Goal: Communication & Community: Answer question/provide support

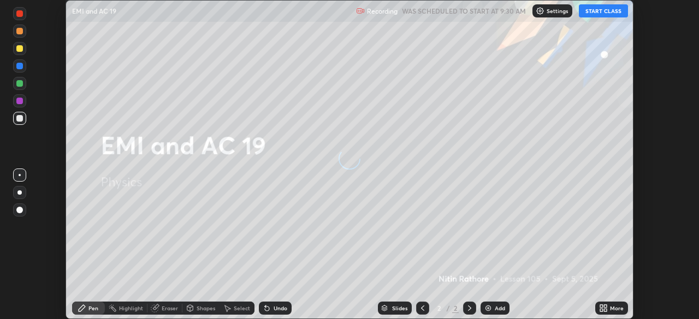
scroll to position [319, 699]
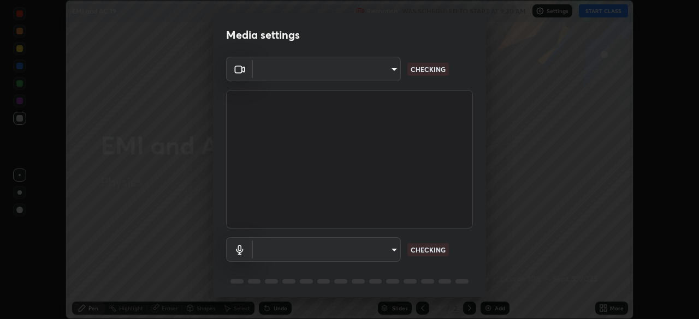
click at [357, 261] on body "Erase all EMI and AC 19 Recording WAS SCHEDULED TO START AT 9:30 AM Settings ST…" at bounding box center [349, 159] width 699 height 319
type input "5a3b26b24554f8cf6e797ef24758c72d9ac35fc194b839c1ab14931f8614fd13"
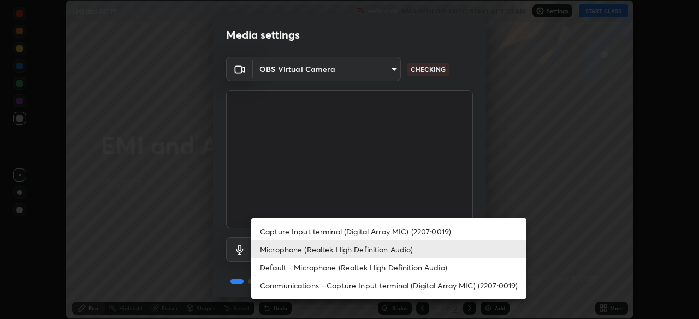
click at [327, 269] on li "Default - Microphone (Realtek High Definition Audio)" at bounding box center [388, 268] width 275 height 18
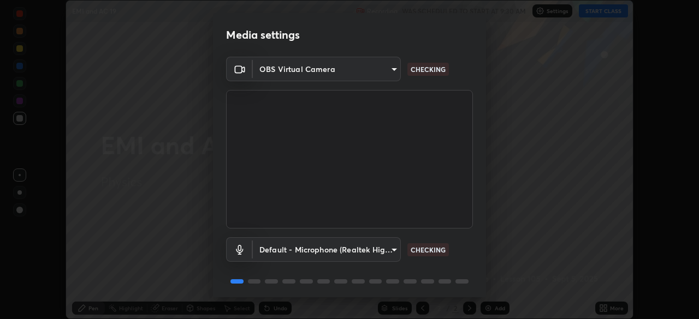
click at [322, 251] on body "Erase all EMI and AC 19 Recording WAS SCHEDULED TO START AT 9:30 AM Settings ST…" at bounding box center [349, 159] width 699 height 319
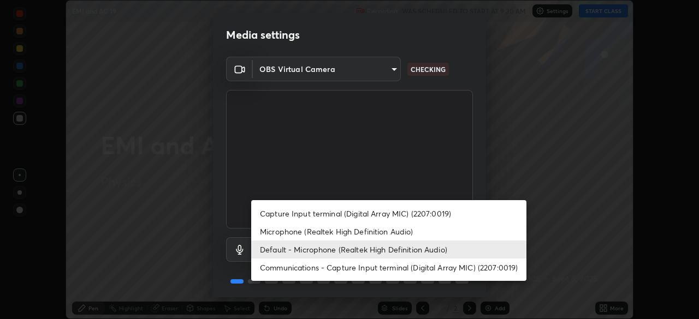
click at [307, 231] on li "Microphone (Realtek High Definition Audio)" at bounding box center [388, 232] width 275 height 18
type input "a2845f27f241d78e81142a5bcad2dd0661d1231b7acccdda9ee201247719edf7"
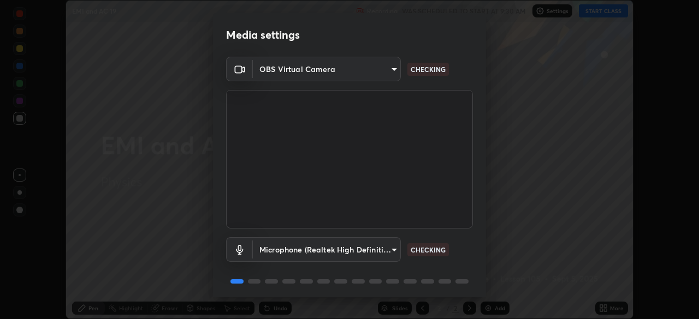
scroll to position [39, 0]
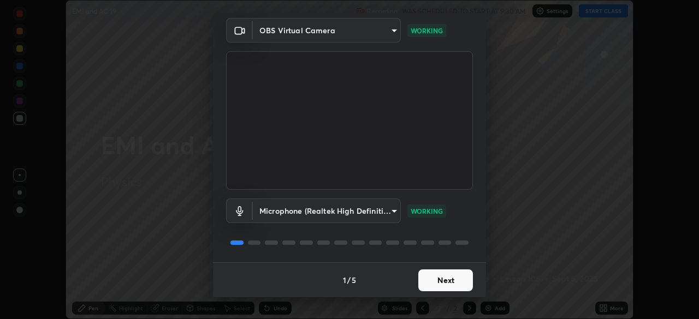
click at [446, 282] on button "Next" at bounding box center [445, 281] width 55 height 22
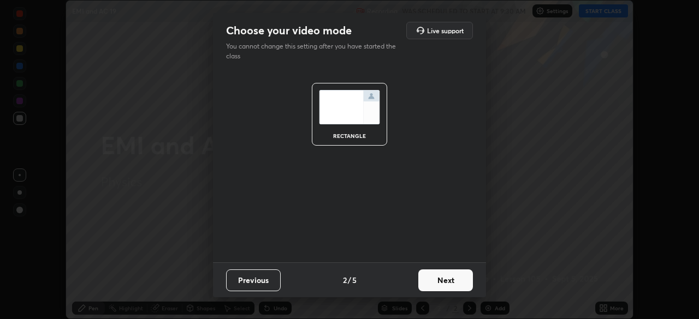
scroll to position [0, 0]
click at [443, 279] on button "Next" at bounding box center [445, 281] width 55 height 22
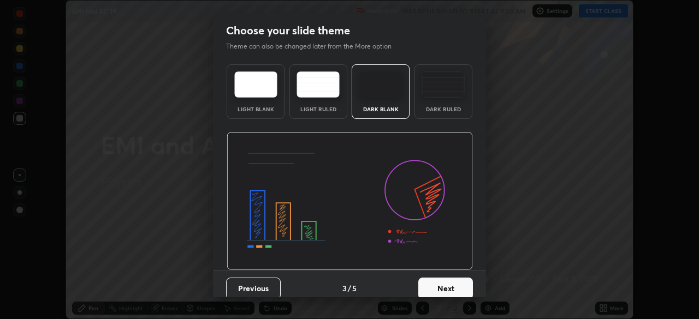
click at [443, 280] on button "Next" at bounding box center [445, 289] width 55 height 22
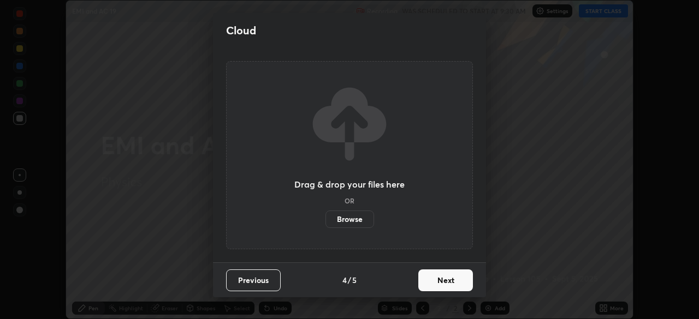
click at [442, 278] on button "Next" at bounding box center [445, 281] width 55 height 22
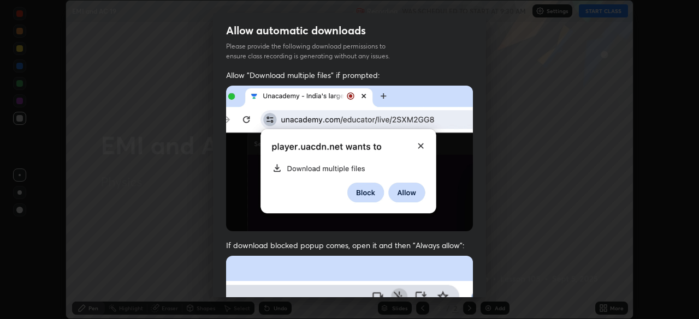
click at [436, 243] on span "If download blocked popup comes, open it and then "Always allow":" at bounding box center [349, 245] width 247 height 10
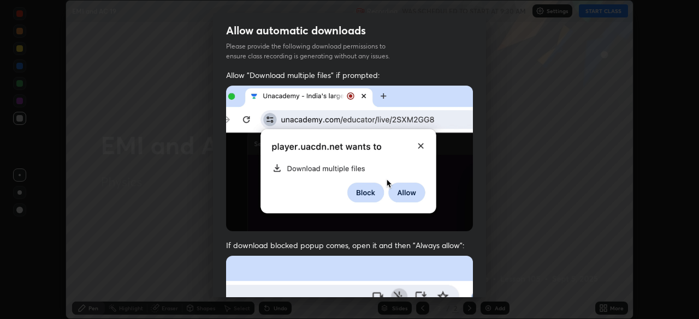
click at [440, 246] on span "If download blocked popup comes, open it and then "Always allow":" at bounding box center [349, 245] width 247 height 10
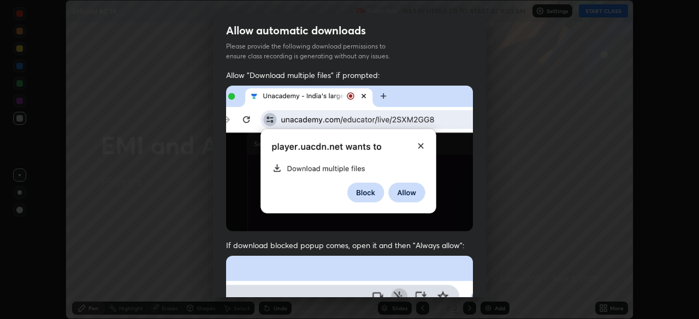
click at [432, 240] on span "If download blocked popup comes, open it and then "Always allow":" at bounding box center [349, 245] width 247 height 10
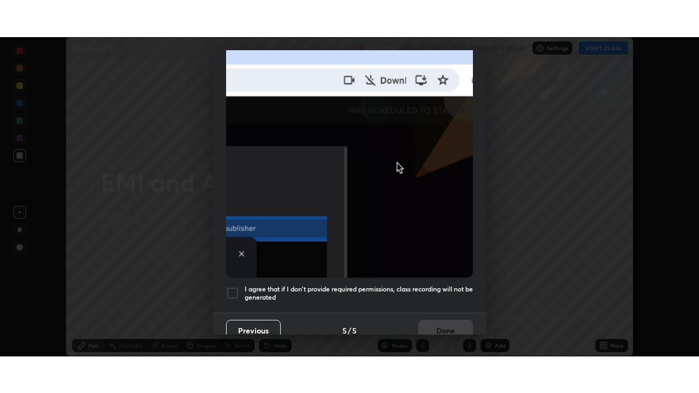
scroll to position [262, 0]
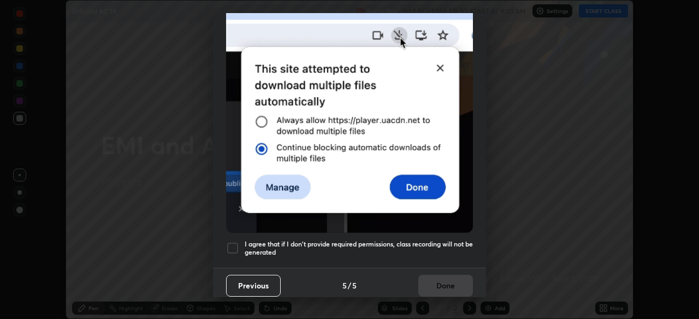
click at [412, 250] on h5 "I agree that if I don't provide required permissions, class recording will not …" at bounding box center [359, 248] width 228 height 17
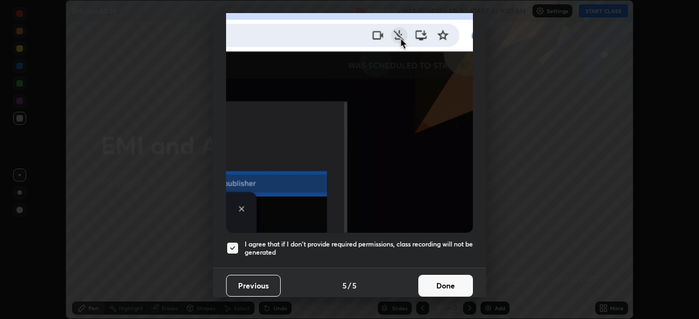
click at [438, 279] on button "Done" at bounding box center [445, 286] width 55 height 22
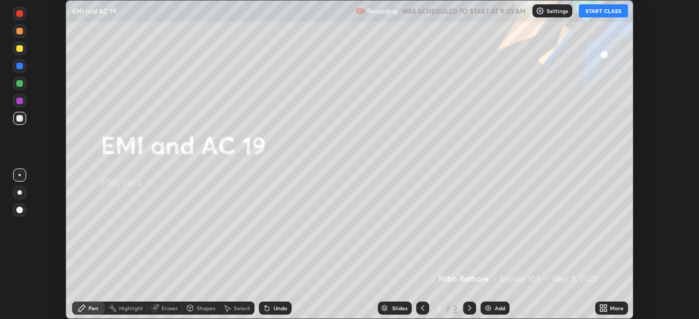
click at [606, 309] on icon at bounding box center [603, 308] width 9 height 9
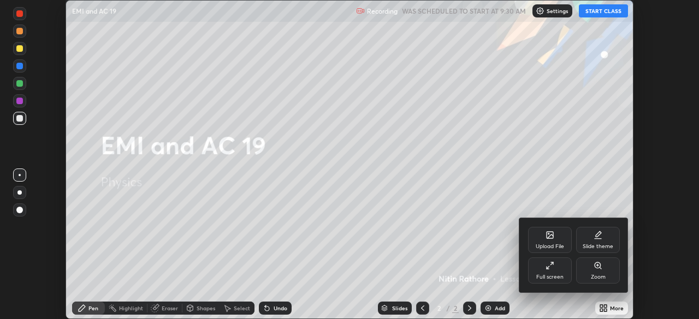
click at [556, 273] on div "Full screen" at bounding box center [550, 271] width 44 height 26
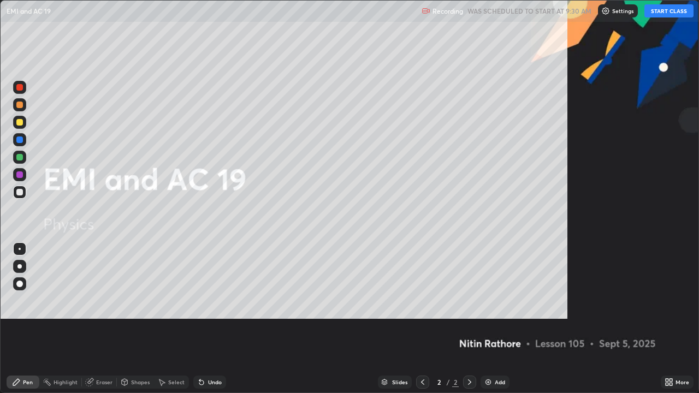
scroll to position [393, 699]
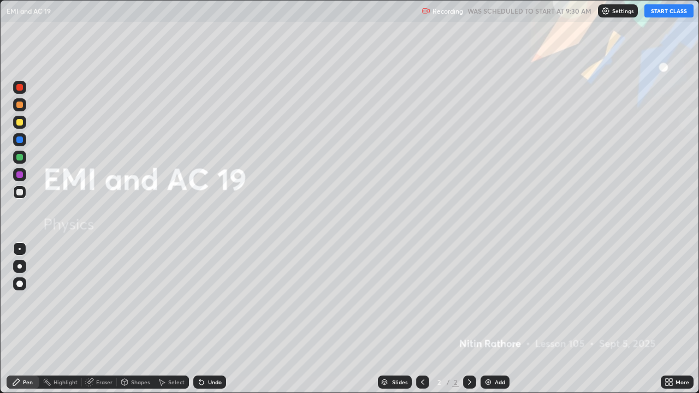
click at [659, 12] on button "START CLASS" at bounding box center [668, 10] width 49 height 13
click at [495, 319] on div "Add" at bounding box center [495, 382] width 29 height 13
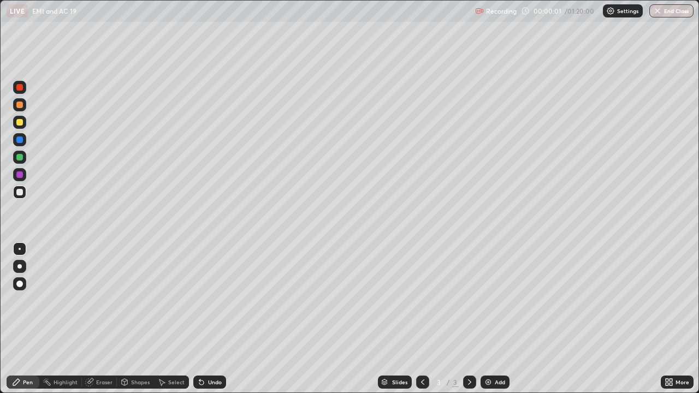
click at [22, 270] on div at bounding box center [19, 266] width 13 height 13
click at [130, 319] on div "Shapes" at bounding box center [135, 382] width 37 height 13
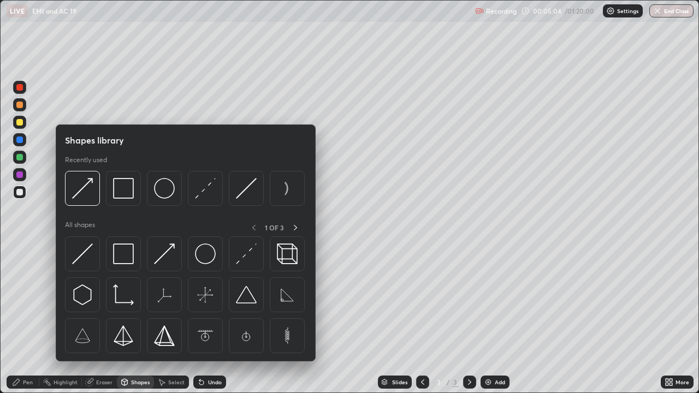
click at [134, 319] on div "Shapes" at bounding box center [140, 382] width 19 height 5
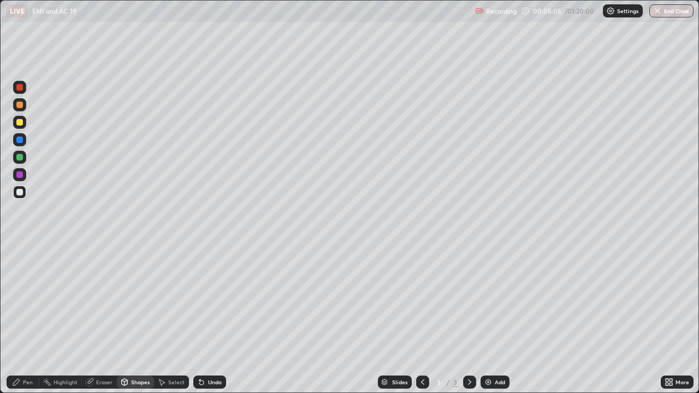
click at [133, 319] on div "Shapes" at bounding box center [140, 382] width 19 height 5
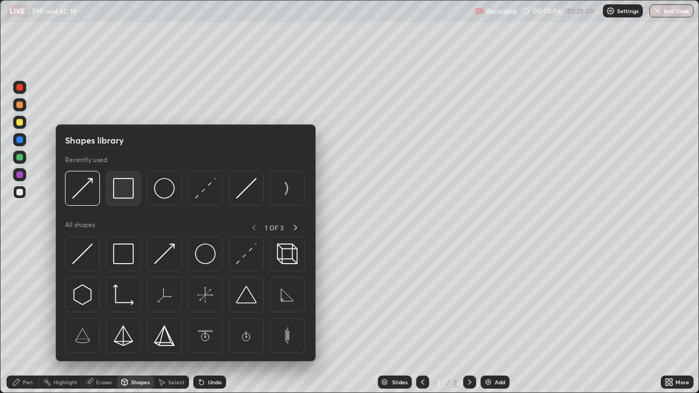
click at [129, 186] on img at bounding box center [123, 188] width 21 height 21
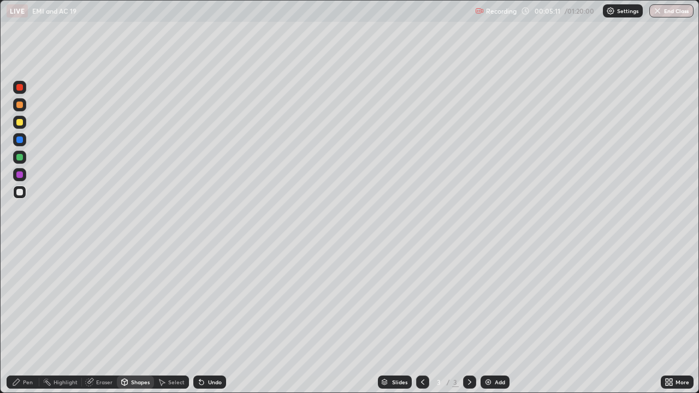
click at [143, 319] on div "Shapes" at bounding box center [140, 382] width 19 height 5
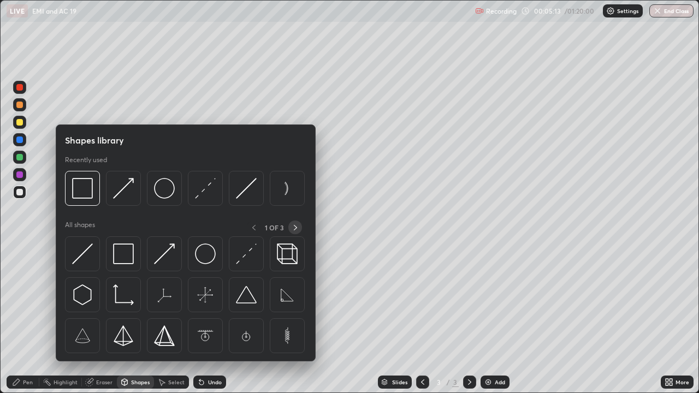
click at [294, 230] on icon at bounding box center [295, 227] width 9 height 9
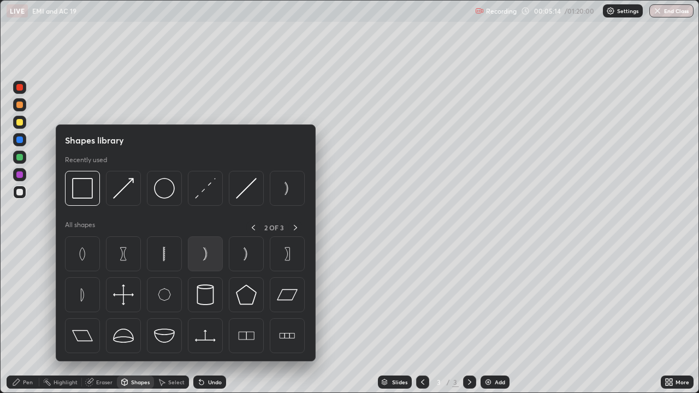
click at [208, 254] on img at bounding box center [205, 254] width 21 height 21
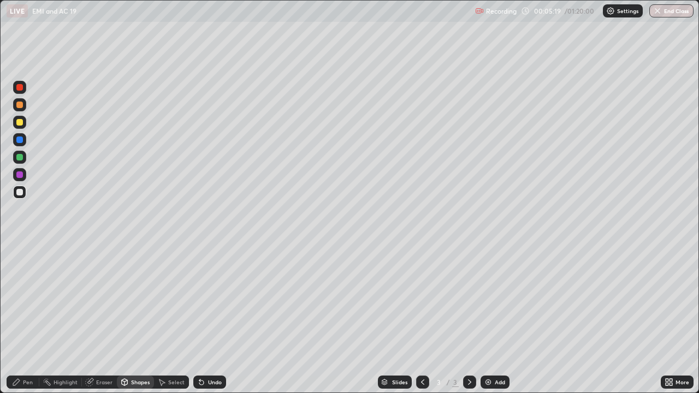
click at [149, 319] on div "Shapes" at bounding box center [135, 382] width 37 height 13
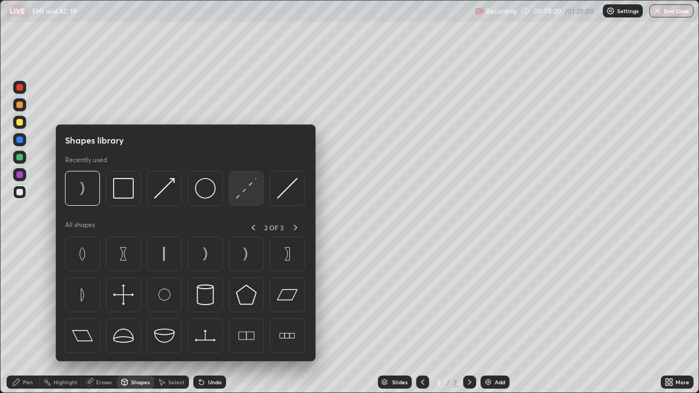
click at [254, 190] on img at bounding box center [246, 188] width 21 height 21
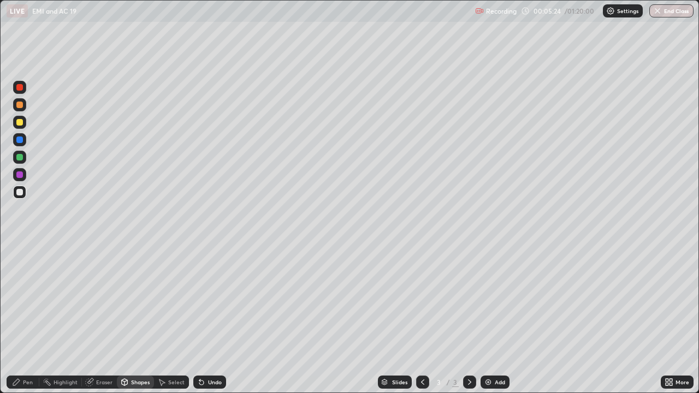
click at [33, 319] on div "Pen" at bounding box center [23, 382] width 33 height 13
click at [22, 124] on div at bounding box center [19, 122] width 7 height 7
click at [205, 319] on div "Undo" at bounding box center [209, 382] width 33 height 13
click at [20, 161] on div at bounding box center [19, 157] width 13 height 13
click at [140, 319] on div "Shapes" at bounding box center [140, 382] width 19 height 5
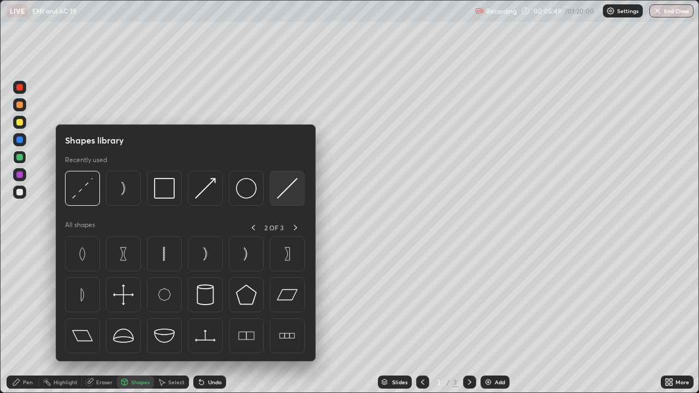
click at [286, 188] on img at bounding box center [287, 188] width 21 height 21
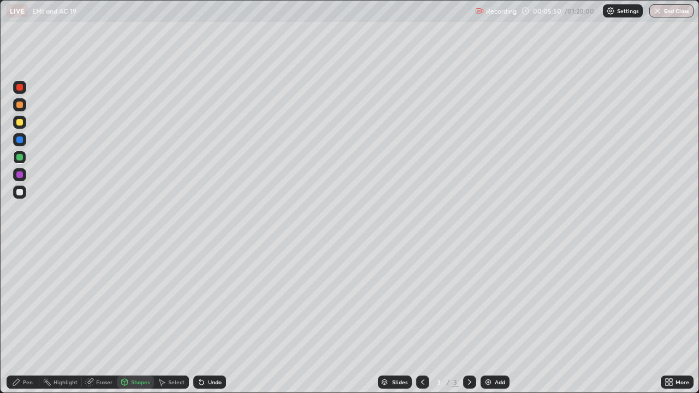
click at [23, 193] on div at bounding box center [19, 192] width 13 height 13
click at [141, 319] on div "Shapes" at bounding box center [140, 382] width 19 height 5
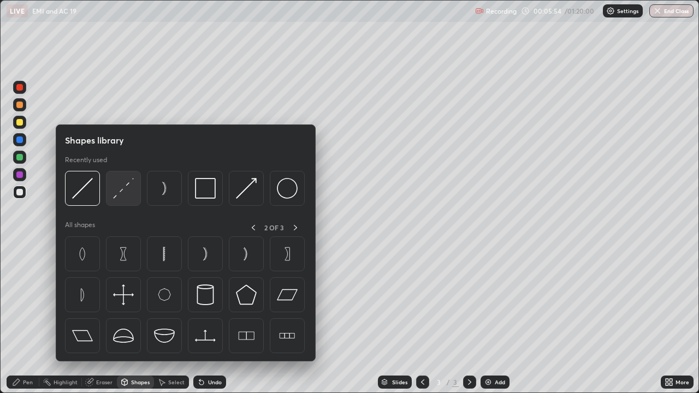
click at [129, 194] on img at bounding box center [123, 188] width 21 height 21
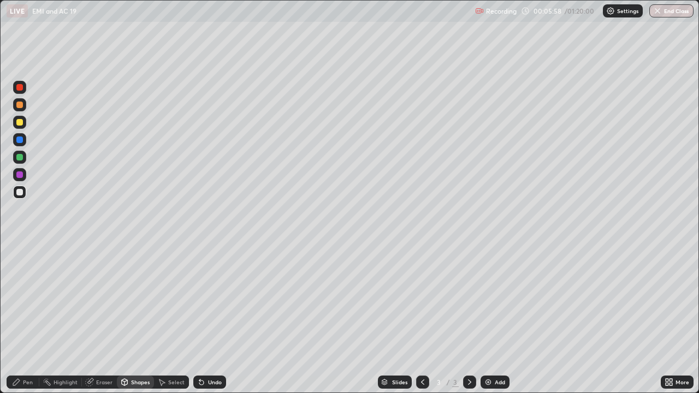
click at [20, 193] on div at bounding box center [19, 192] width 7 height 7
click at [215, 319] on div "Undo" at bounding box center [215, 382] width 14 height 5
click at [140, 319] on div "Shapes" at bounding box center [140, 382] width 19 height 5
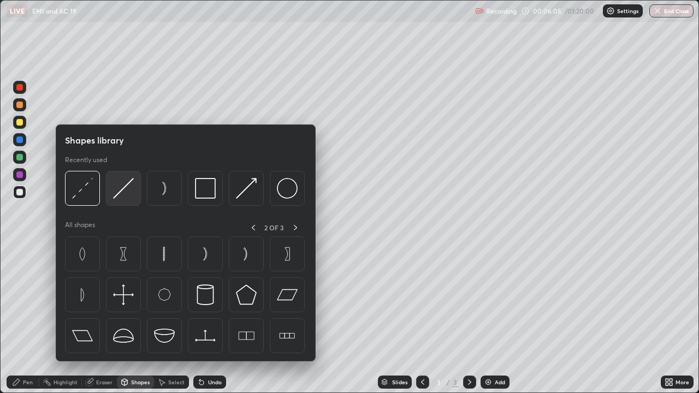
click at [126, 193] on img at bounding box center [123, 188] width 21 height 21
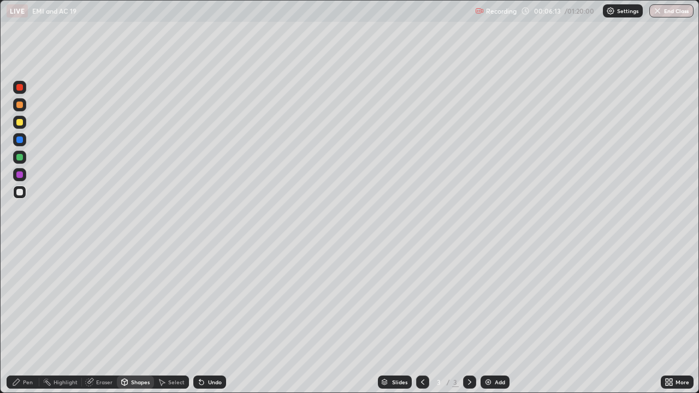
click at [11, 319] on div "Pen" at bounding box center [23, 382] width 33 height 13
click at [135, 319] on div "Shapes" at bounding box center [140, 382] width 19 height 5
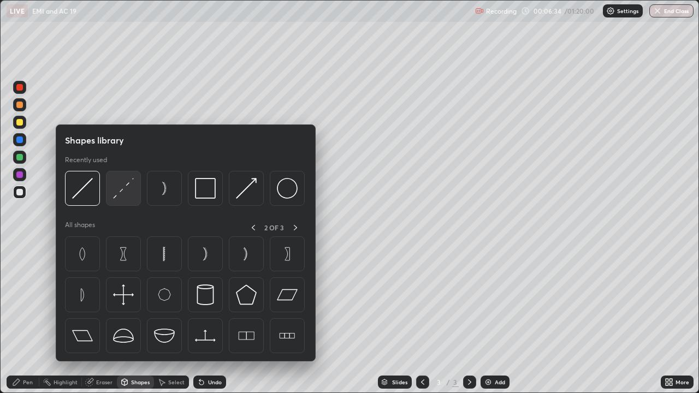
click at [126, 196] on img at bounding box center [123, 188] width 21 height 21
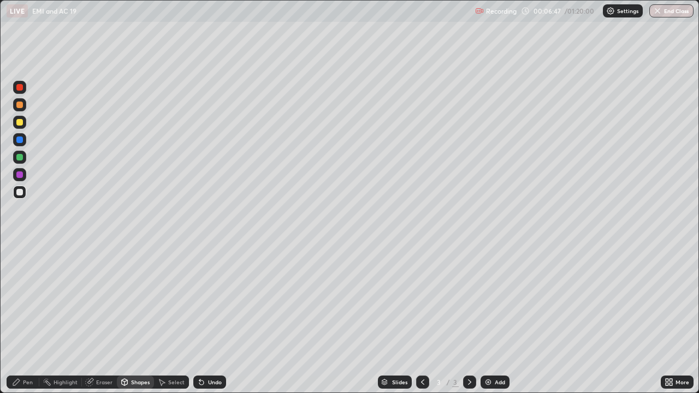
click at [27, 319] on div "Pen" at bounding box center [23, 382] width 33 height 13
click at [22, 195] on div at bounding box center [19, 192] width 13 height 13
click at [20, 123] on div at bounding box center [19, 122] width 7 height 7
click at [22, 193] on div at bounding box center [19, 192] width 7 height 7
click at [214, 319] on div "Undo" at bounding box center [215, 382] width 14 height 5
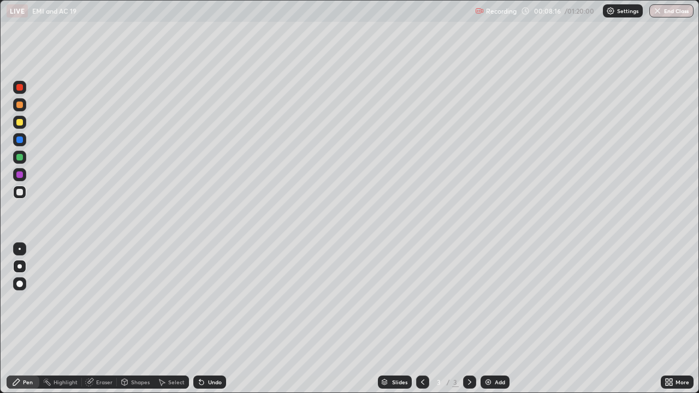
click at [209, 319] on div "Undo" at bounding box center [215, 382] width 14 height 5
click at [21, 126] on div at bounding box center [19, 122] width 13 height 13
click at [131, 319] on div "Shapes" at bounding box center [140, 382] width 19 height 5
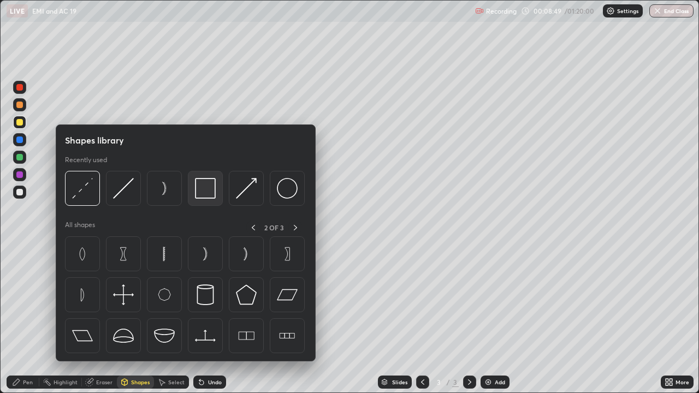
click at [204, 188] on img at bounding box center [205, 188] width 21 height 21
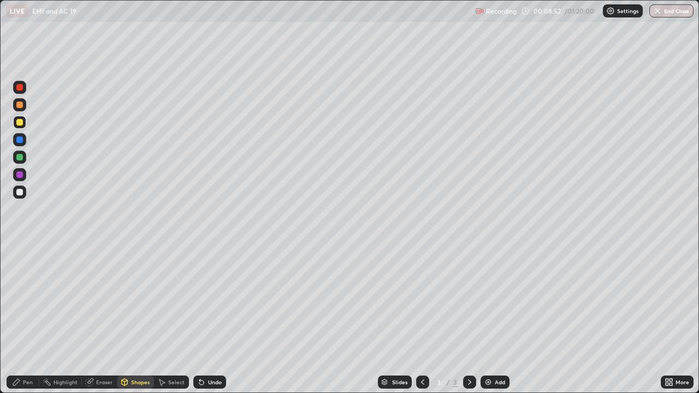
click at [19, 319] on icon at bounding box center [16, 382] width 7 height 7
click at [495, 319] on div "Add" at bounding box center [500, 382] width 10 height 5
click at [20, 194] on div at bounding box center [19, 192] width 7 height 7
click at [131, 319] on div "Shapes" at bounding box center [135, 382] width 37 height 13
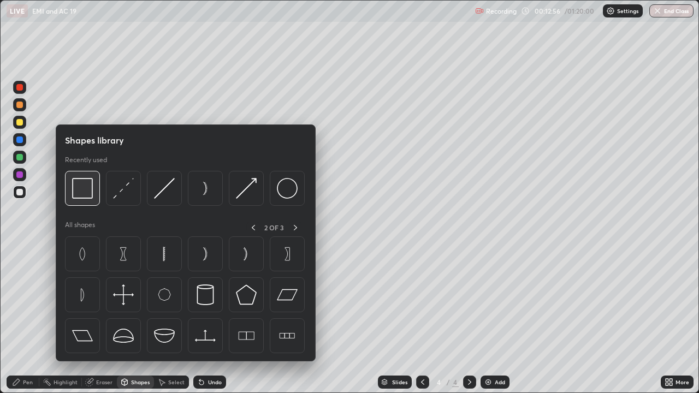
click at [84, 186] on img at bounding box center [82, 188] width 21 height 21
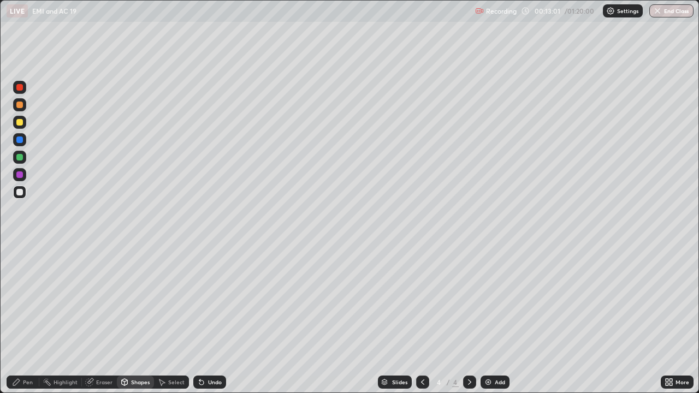
click at [137, 319] on div "Shapes" at bounding box center [140, 382] width 19 height 5
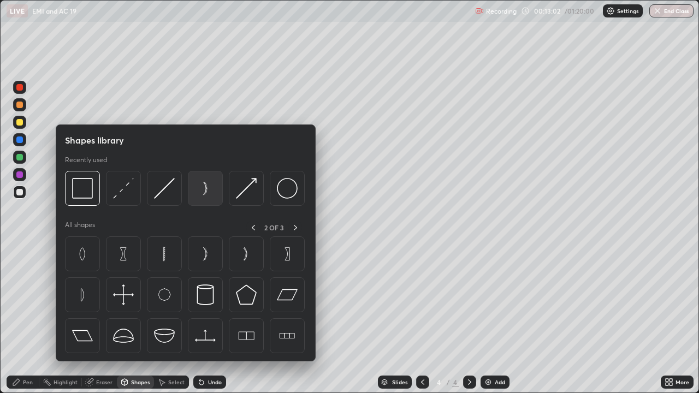
click at [205, 191] on img at bounding box center [205, 188] width 21 height 21
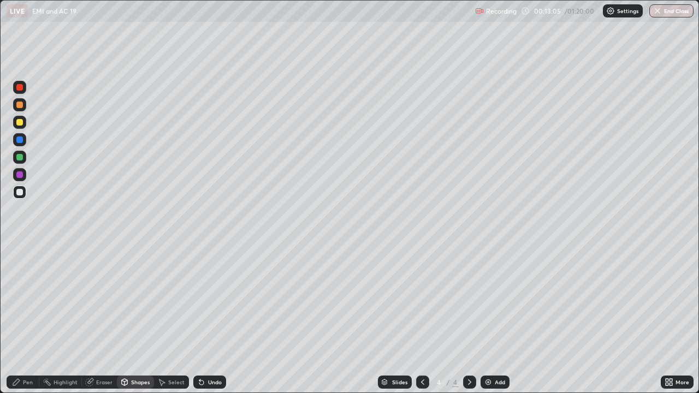
click at [138, 319] on div "Shapes" at bounding box center [140, 382] width 19 height 5
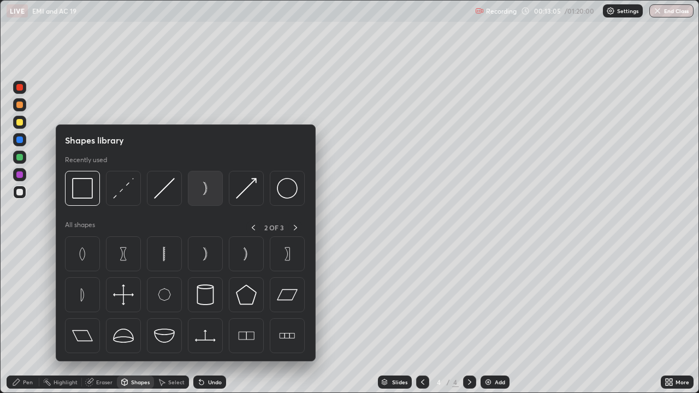
click at [207, 192] on img at bounding box center [205, 188] width 21 height 21
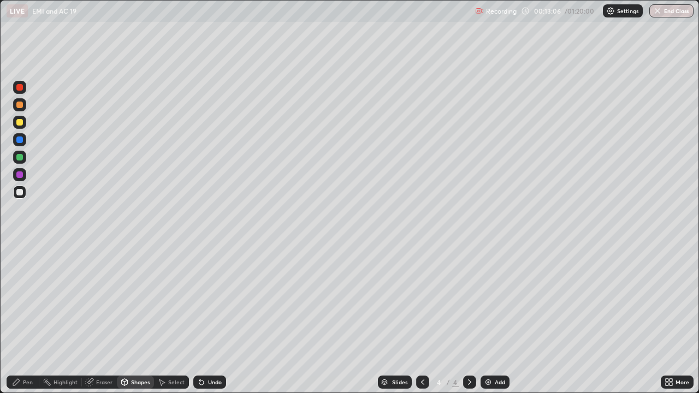
click at [143, 319] on div "Shapes" at bounding box center [140, 382] width 19 height 5
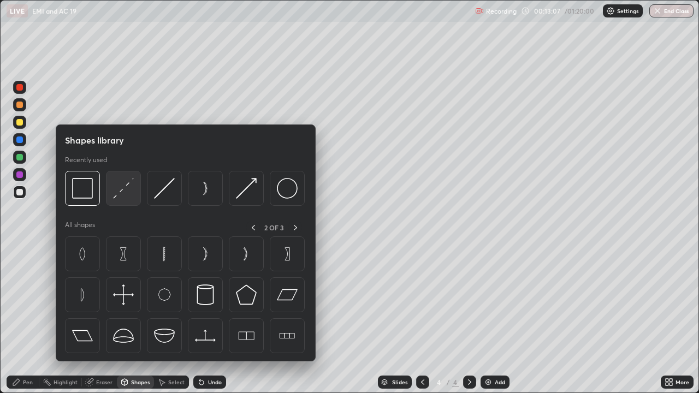
click at [122, 193] on img at bounding box center [123, 188] width 21 height 21
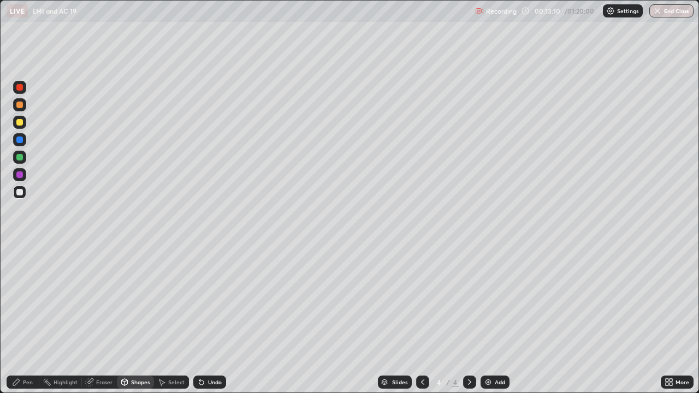
click at [29, 319] on div "Pen" at bounding box center [28, 382] width 10 height 5
click at [15, 127] on div at bounding box center [19, 122] width 13 height 13
click at [135, 319] on div "Shapes" at bounding box center [140, 382] width 19 height 5
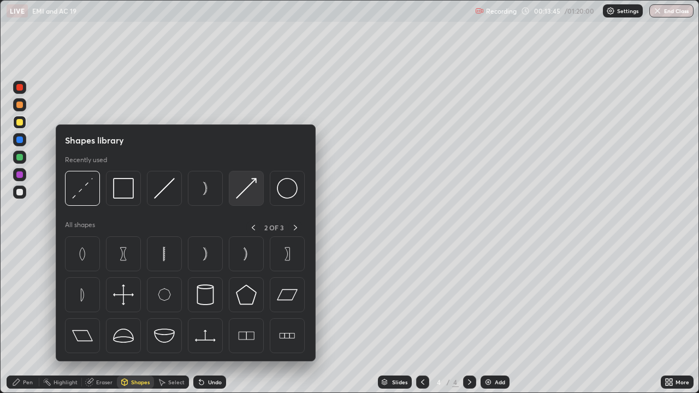
click at [248, 190] on img at bounding box center [246, 188] width 21 height 21
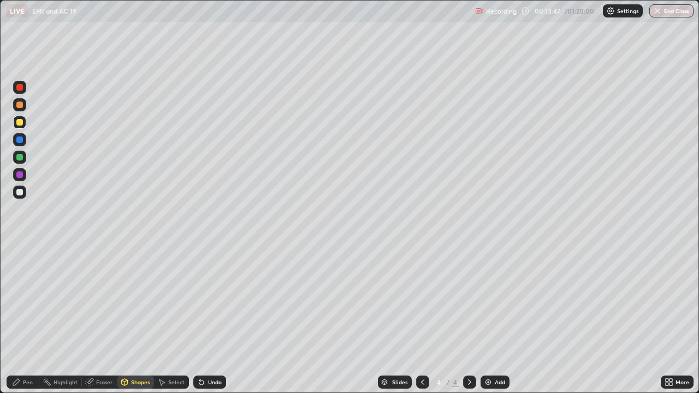
click at [19, 319] on icon at bounding box center [16, 382] width 9 height 9
click at [19, 196] on div at bounding box center [19, 192] width 13 height 13
click at [208, 319] on div "Undo" at bounding box center [215, 382] width 14 height 5
click at [144, 319] on div "Shapes" at bounding box center [140, 382] width 19 height 5
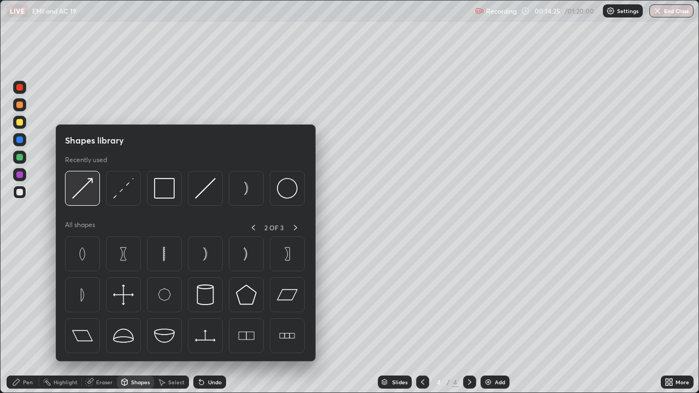
click at [92, 183] on img at bounding box center [82, 188] width 21 height 21
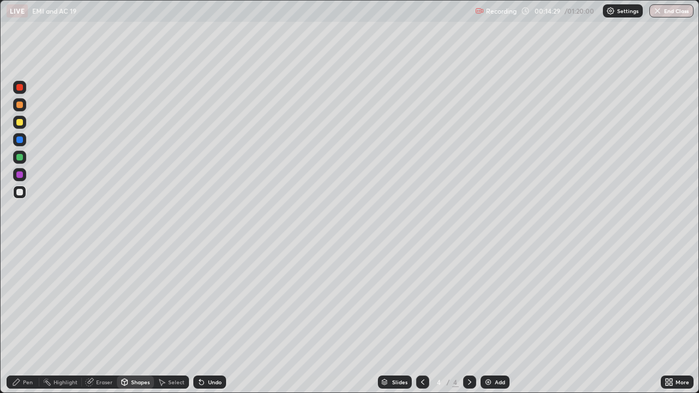
click at [28, 319] on div "Pen" at bounding box center [28, 382] width 10 height 5
click at [134, 319] on div "Shapes" at bounding box center [135, 382] width 37 height 13
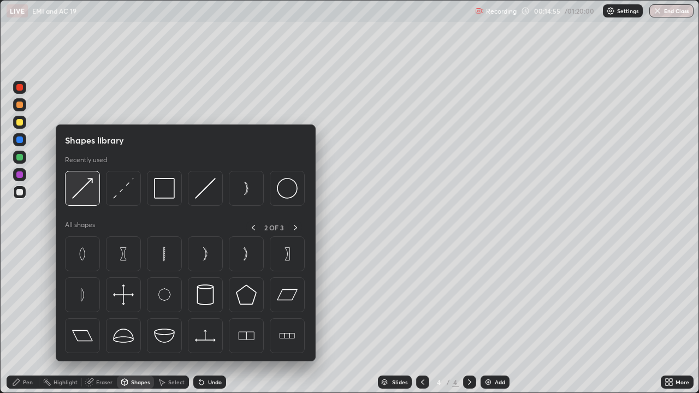
click at [88, 184] on img at bounding box center [82, 188] width 21 height 21
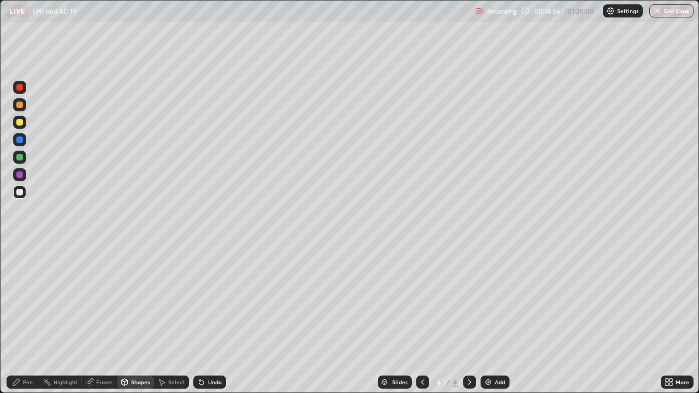
click at [17, 177] on div at bounding box center [19, 174] width 7 height 7
click at [28, 319] on div "Pen" at bounding box center [28, 382] width 10 height 5
click at [20, 192] on div at bounding box center [19, 192] width 7 height 7
click at [208, 319] on div "Undo" at bounding box center [215, 382] width 14 height 5
click at [203, 319] on icon at bounding box center [201, 382] width 9 height 9
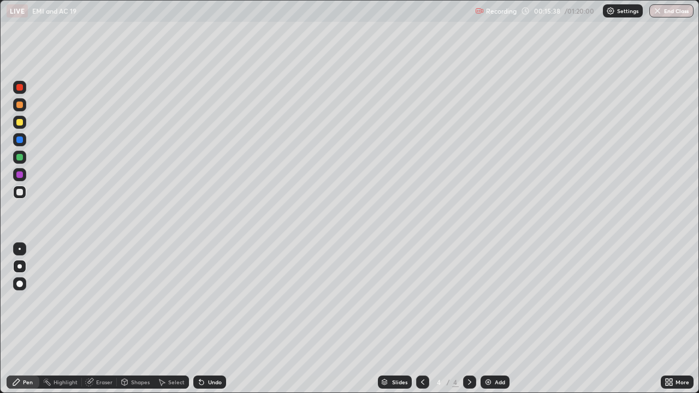
click at [201, 319] on icon at bounding box center [201, 382] width 9 height 9
click at [204, 319] on icon at bounding box center [201, 382] width 9 height 9
click at [204, 319] on div "Undo" at bounding box center [209, 382] width 33 height 13
click at [205, 319] on div "Undo" at bounding box center [209, 382] width 33 height 13
click at [203, 319] on div "Undo" at bounding box center [209, 382] width 33 height 13
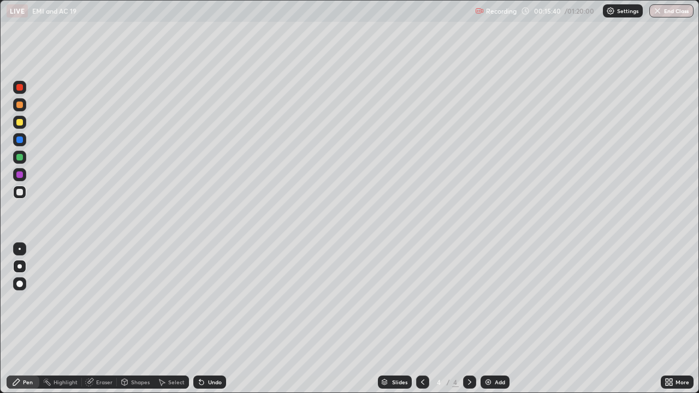
click at [203, 319] on div "Undo" at bounding box center [209, 382] width 33 height 13
click at [135, 319] on div "Shapes" at bounding box center [140, 382] width 19 height 5
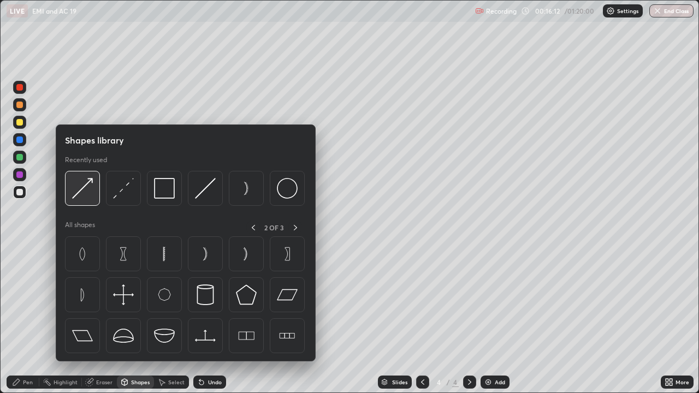
click at [86, 191] on img at bounding box center [82, 188] width 21 height 21
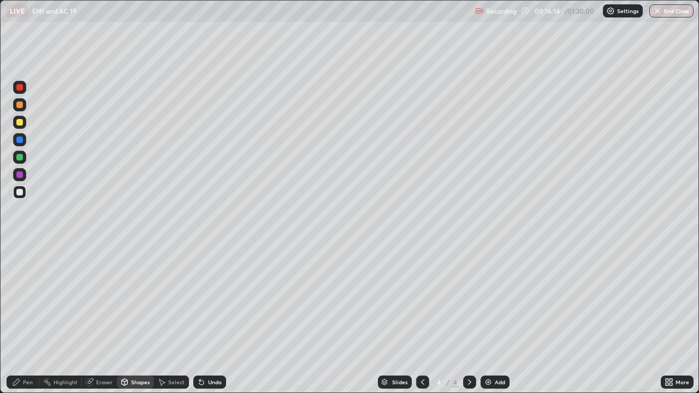
click at [36, 319] on div "Pen" at bounding box center [23, 382] width 33 height 13
click at [498, 319] on div "Add" at bounding box center [500, 382] width 10 height 5
click at [138, 319] on div "Shapes" at bounding box center [140, 382] width 19 height 5
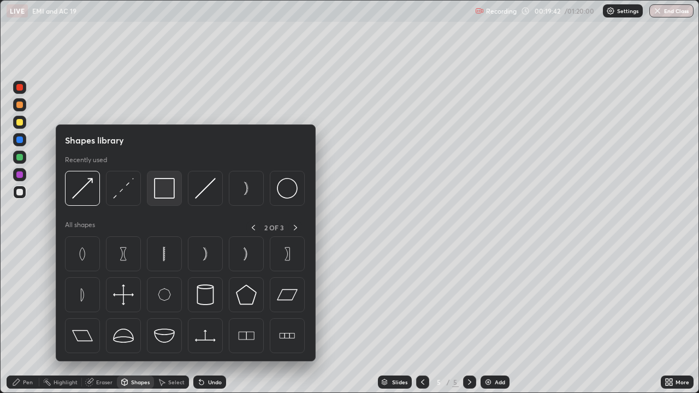
click at [163, 187] on img at bounding box center [164, 188] width 21 height 21
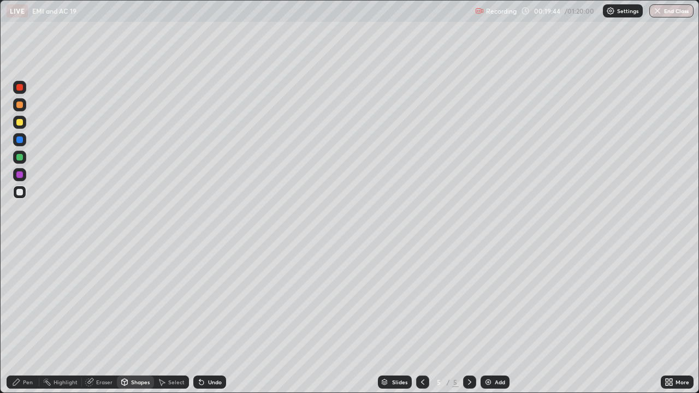
click at [416, 319] on div at bounding box center [422, 382] width 13 height 22
click at [422, 319] on icon at bounding box center [422, 382] width 3 height 5
click at [470, 319] on icon at bounding box center [469, 382] width 9 height 9
click at [425, 319] on icon at bounding box center [422, 382] width 9 height 9
click at [496, 319] on div "Add" at bounding box center [500, 382] width 10 height 5
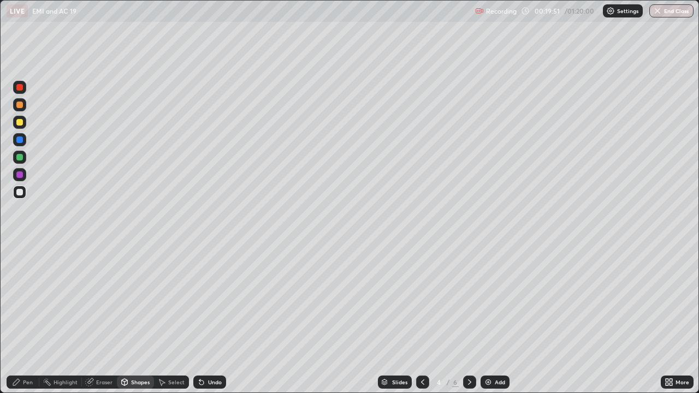
click at [135, 319] on div "Shapes" at bounding box center [140, 382] width 19 height 5
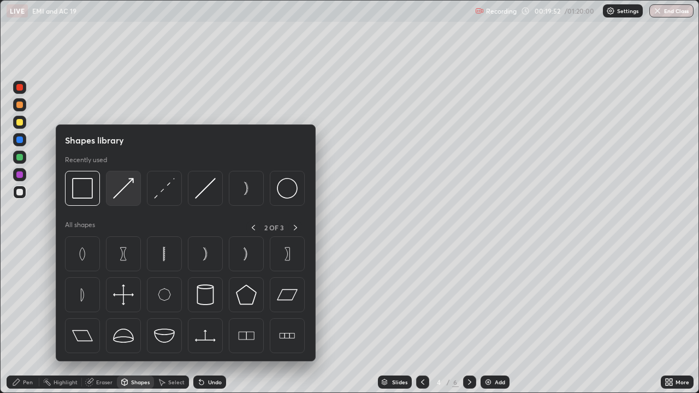
click at [133, 195] on img at bounding box center [123, 188] width 21 height 21
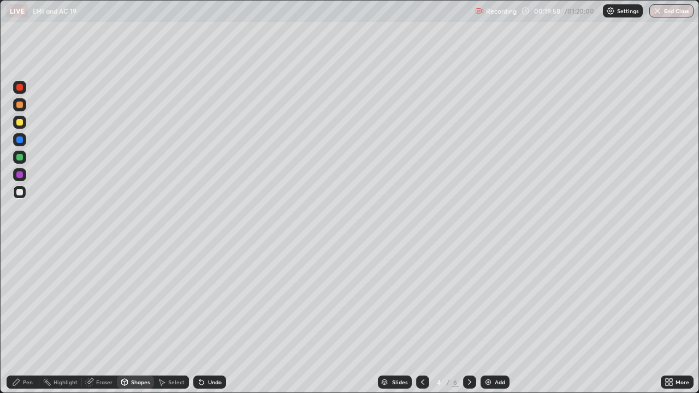
click at [31, 319] on div "Pen" at bounding box center [28, 382] width 10 height 5
click at [217, 319] on div "Undo" at bounding box center [215, 382] width 14 height 5
click at [138, 319] on div "Shapes" at bounding box center [140, 382] width 19 height 5
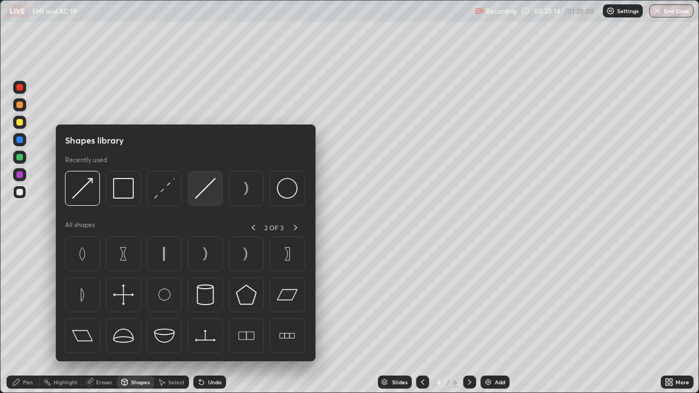
click at [197, 184] on img at bounding box center [205, 188] width 21 height 21
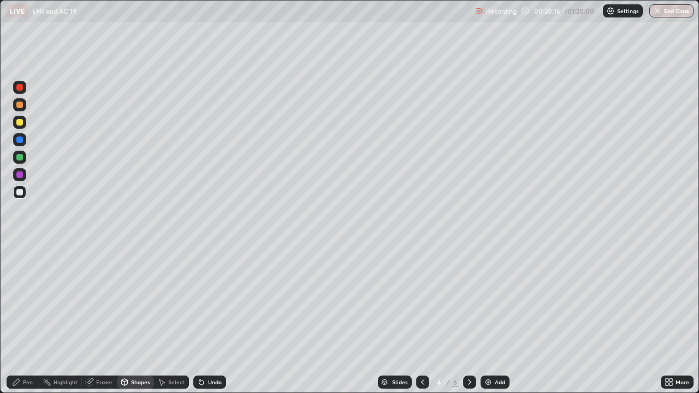
click at [20, 125] on div at bounding box center [19, 122] width 7 height 7
click at [108, 319] on div "Eraser" at bounding box center [104, 382] width 16 height 5
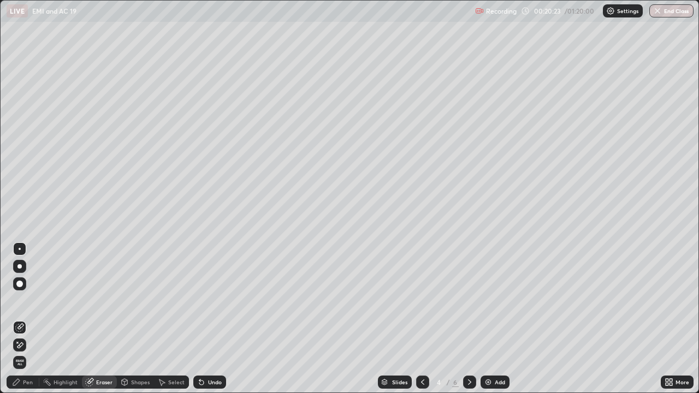
click at [14, 319] on icon at bounding box center [16, 382] width 7 height 7
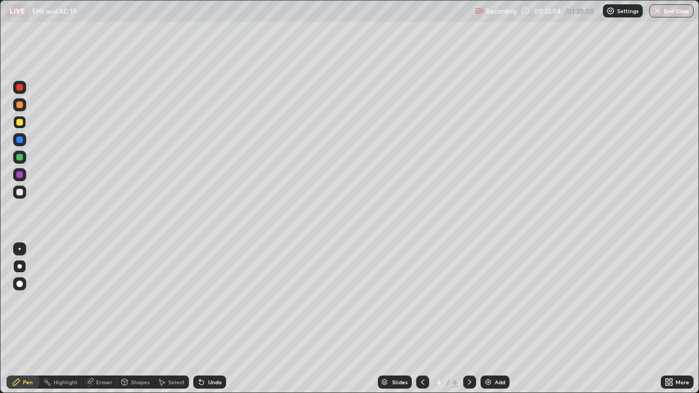
click at [469, 319] on icon at bounding box center [469, 382] width 9 height 9
click at [468, 319] on icon at bounding box center [469, 382] width 9 height 9
click at [19, 192] on div at bounding box center [19, 192] width 7 height 7
click at [141, 319] on div "Shapes" at bounding box center [140, 382] width 19 height 5
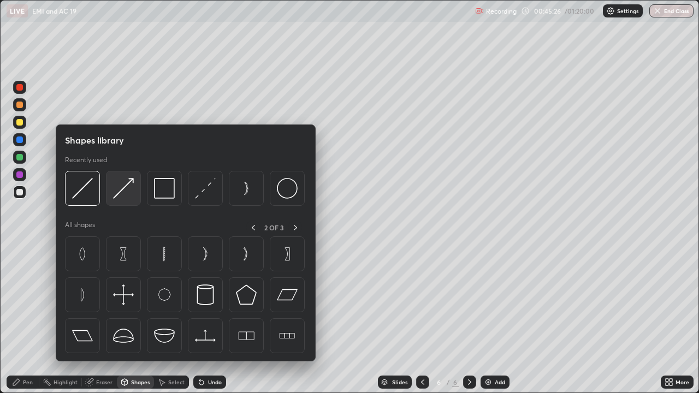
click at [131, 184] on img at bounding box center [123, 188] width 21 height 21
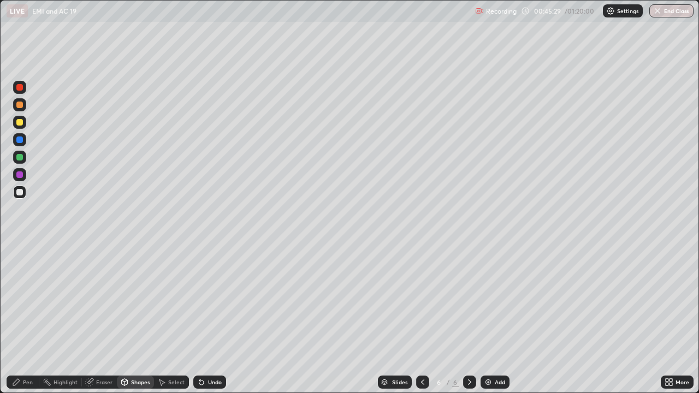
click at [29, 319] on div "Pen" at bounding box center [28, 382] width 10 height 5
click at [130, 319] on div "Shapes" at bounding box center [135, 382] width 37 height 13
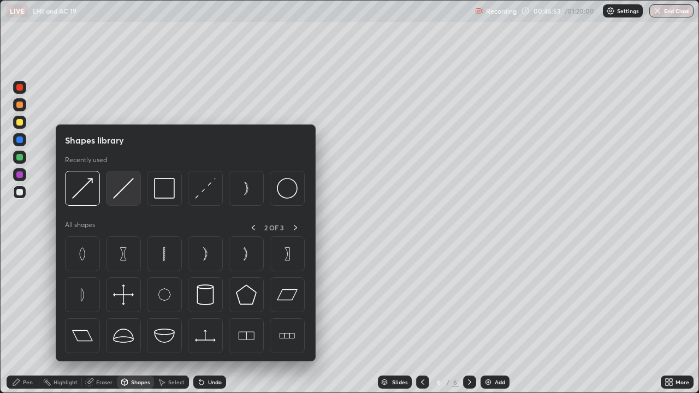
click at [129, 192] on img at bounding box center [123, 188] width 21 height 21
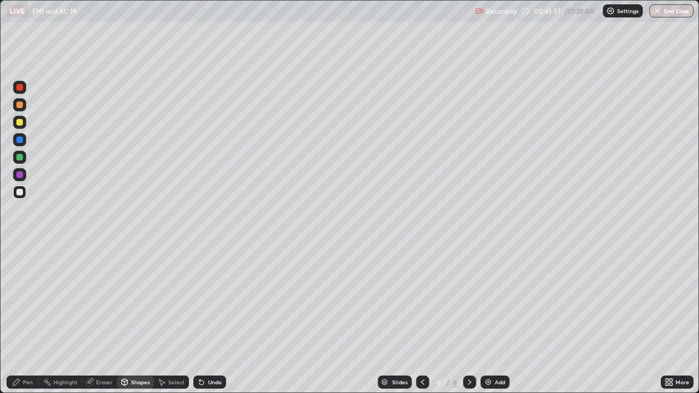
click at [25, 319] on div "Pen" at bounding box center [23, 382] width 33 height 13
click at [208, 319] on div "Undo" at bounding box center [215, 382] width 14 height 5
click at [146, 319] on div "Shapes" at bounding box center [140, 382] width 19 height 5
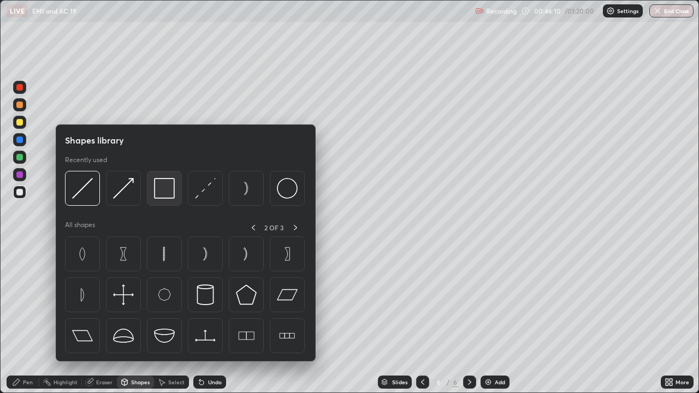
click at [165, 188] on img at bounding box center [164, 188] width 21 height 21
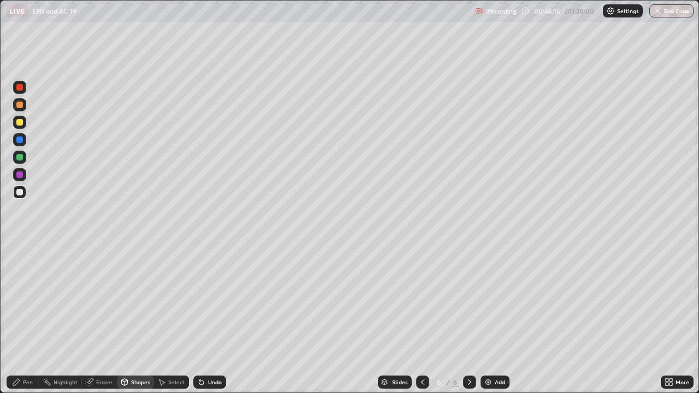
click at [25, 319] on div "Pen" at bounding box center [28, 382] width 10 height 5
click at [141, 319] on div "Shapes" at bounding box center [140, 382] width 19 height 5
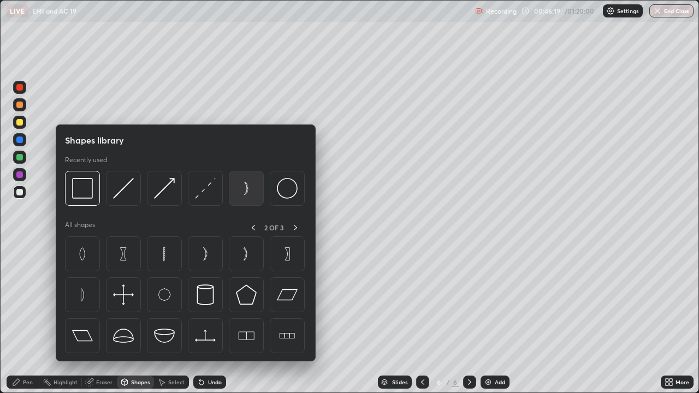
click at [240, 188] on img at bounding box center [246, 188] width 21 height 21
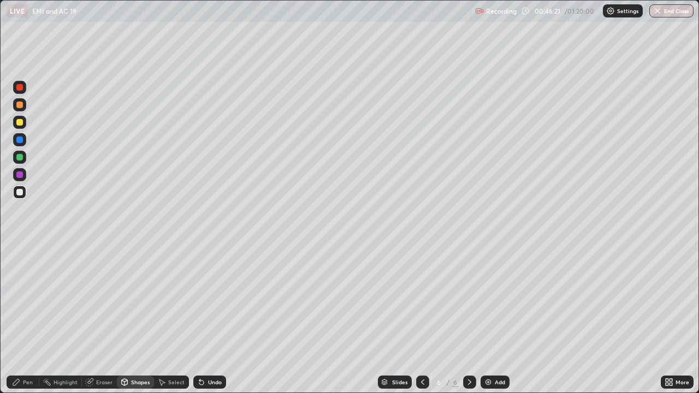
click at [136, 319] on div "Shapes" at bounding box center [140, 382] width 19 height 5
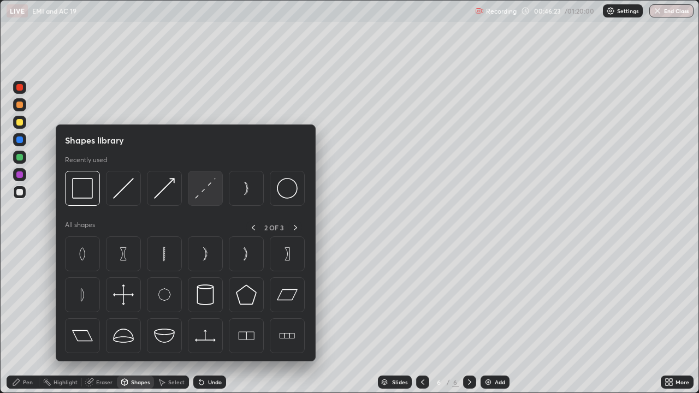
click at [205, 195] on img at bounding box center [205, 188] width 21 height 21
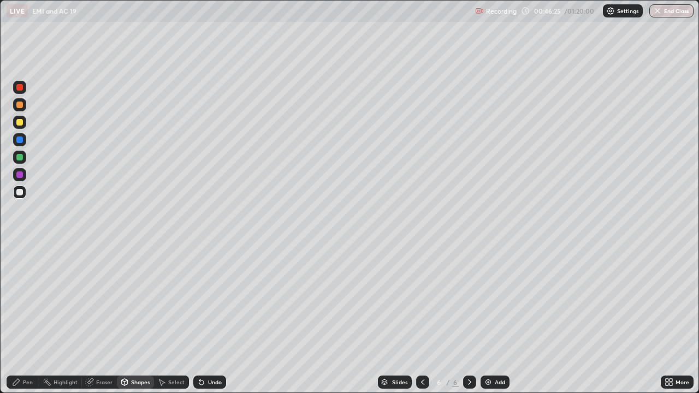
click at [138, 319] on div "Shapes" at bounding box center [140, 382] width 19 height 5
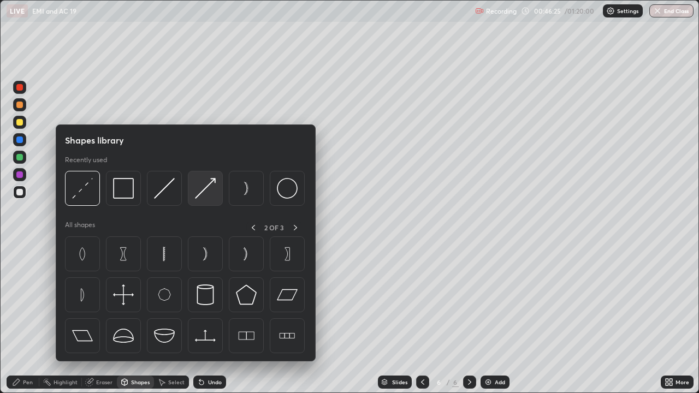
click at [211, 183] on img at bounding box center [205, 188] width 21 height 21
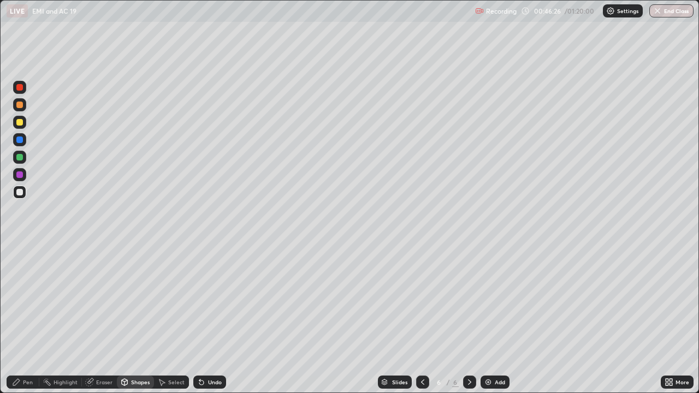
click at [21, 158] on div at bounding box center [19, 157] width 7 height 7
click at [134, 319] on div "Shapes" at bounding box center [140, 382] width 19 height 5
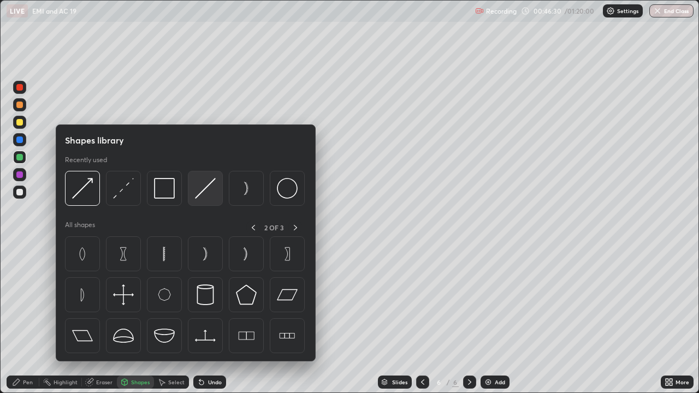
click at [214, 191] on img at bounding box center [205, 188] width 21 height 21
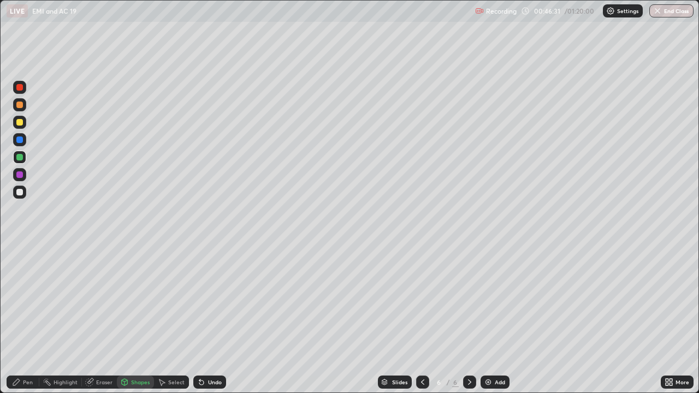
click at [18, 123] on div at bounding box center [19, 122] width 7 height 7
click at [18, 176] on div at bounding box center [19, 174] width 7 height 7
click at [135, 319] on div "Shapes" at bounding box center [140, 382] width 19 height 5
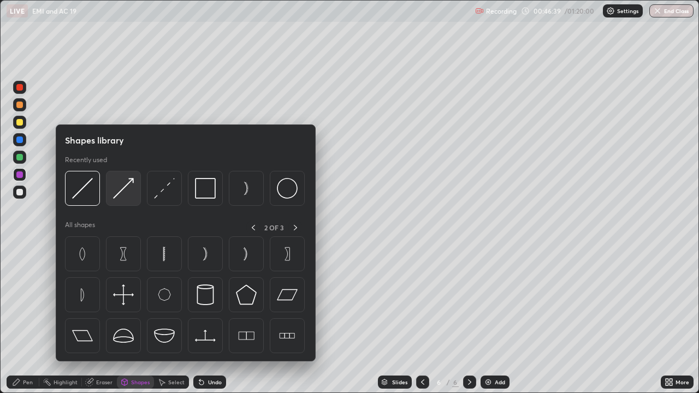
click at [130, 190] on img at bounding box center [123, 188] width 21 height 21
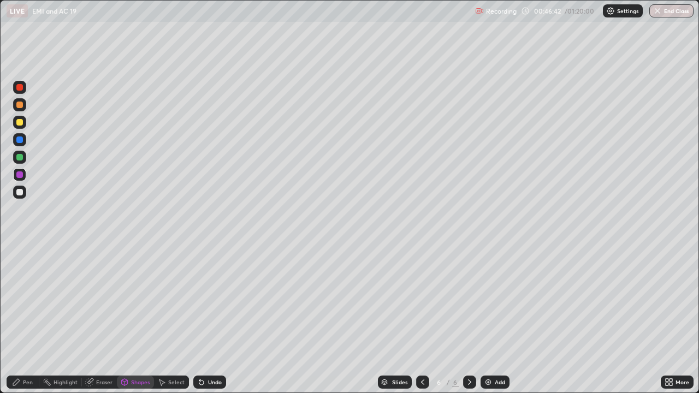
click at [16, 319] on div "Pen" at bounding box center [23, 382] width 33 height 13
click at [18, 160] on div at bounding box center [19, 157] width 7 height 7
click at [23, 177] on div at bounding box center [19, 174] width 13 height 13
click at [20, 195] on div at bounding box center [19, 192] width 7 height 7
click at [212, 319] on div "Undo" at bounding box center [215, 382] width 14 height 5
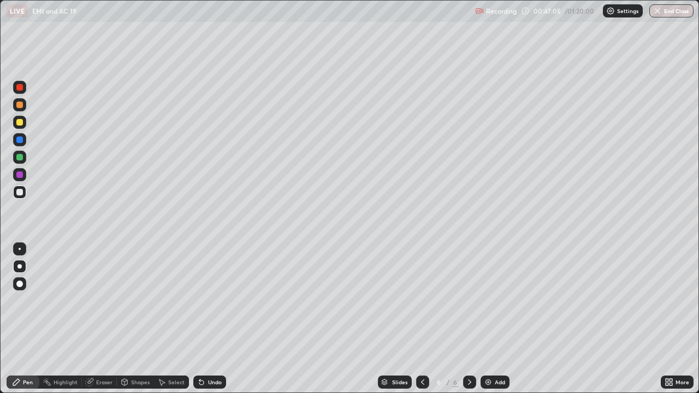
click at [209, 319] on div "Undo" at bounding box center [215, 382] width 14 height 5
click at [141, 319] on div "Shapes" at bounding box center [140, 382] width 19 height 5
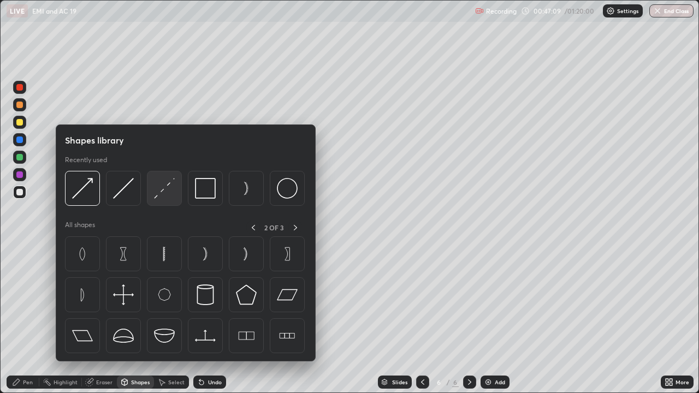
click at [169, 190] on img at bounding box center [164, 188] width 21 height 21
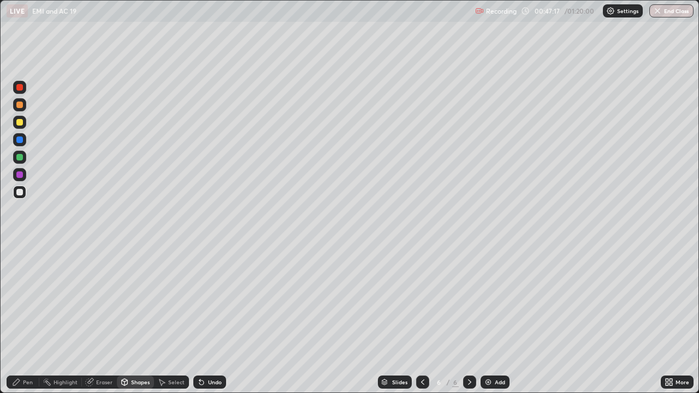
click at [20, 319] on icon at bounding box center [16, 382] width 9 height 9
click at [142, 319] on div "Shapes" at bounding box center [140, 382] width 19 height 5
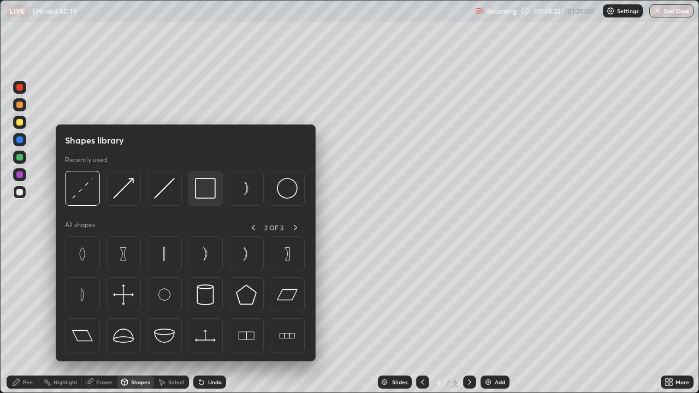
click at [205, 190] on img at bounding box center [205, 188] width 21 height 21
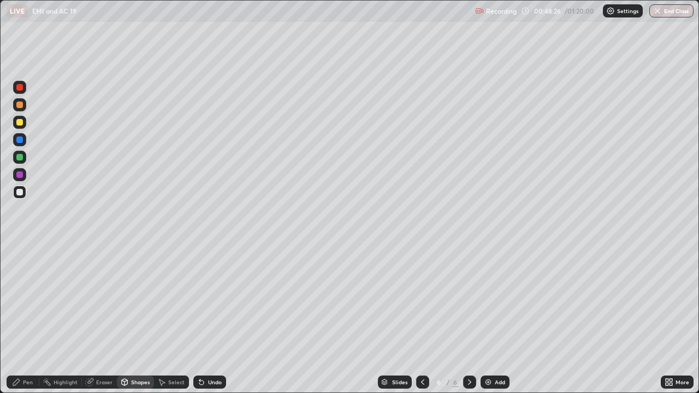
click at [28, 319] on div "Pen" at bounding box center [28, 382] width 10 height 5
click at [493, 319] on div "Add" at bounding box center [495, 382] width 29 height 13
click at [138, 319] on div "Shapes" at bounding box center [140, 382] width 19 height 5
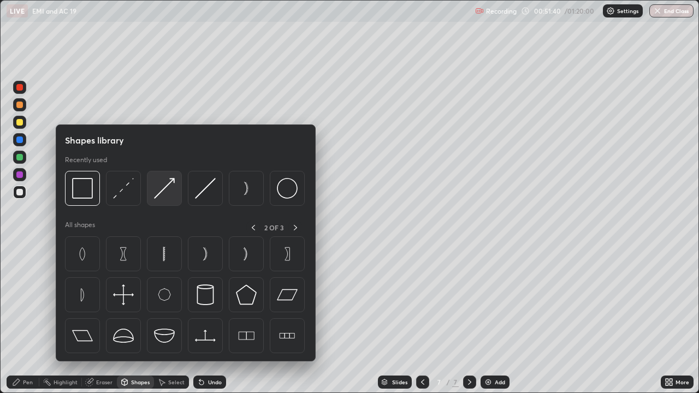
click at [165, 182] on img at bounding box center [164, 188] width 21 height 21
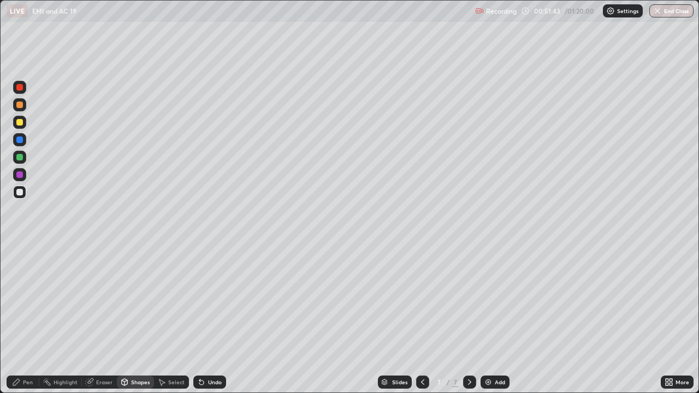
click at [29, 319] on div "Pen" at bounding box center [28, 382] width 10 height 5
click at [140, 319] on div "Shapes" at bounding box center [135, 382] width 37 height 13
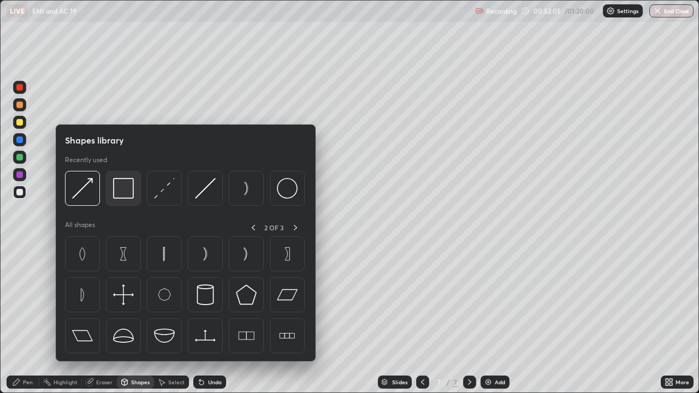
click at [128, 191] on img at bounding box center [123, 188] width 21 height 21
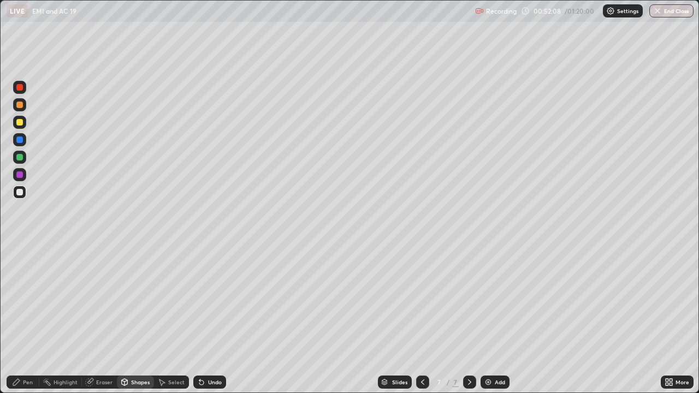
click at [143, 319] on div "Shapes" at bounding box center [140, 382] width 19 height 5
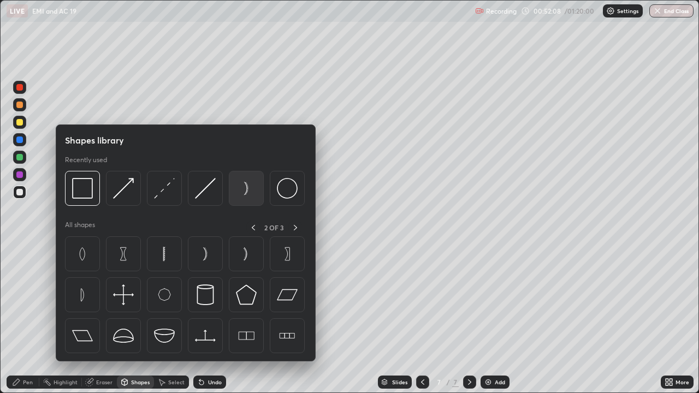
click at [251, 188] on img at bounding box center [246, 188] width 21 height 21
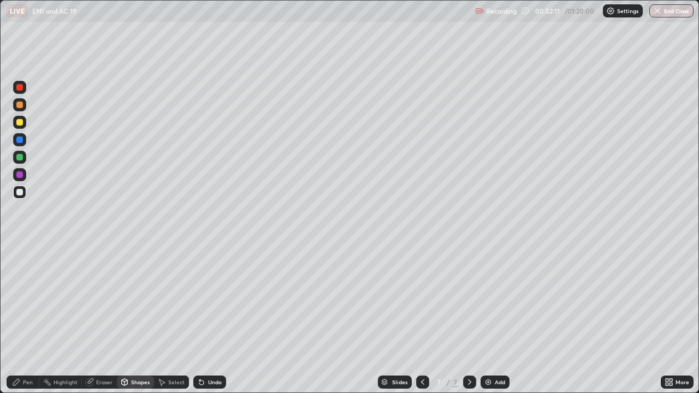
click at [131, 319] on div "Shapes" at bounding box center [140, 382] width 19 height 5
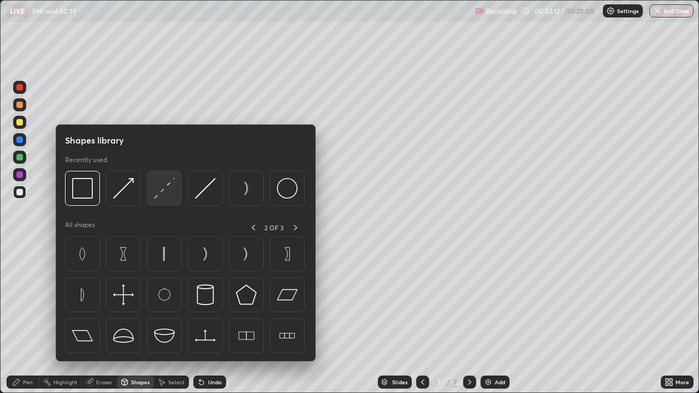
click at [172, 197] on img at bounding box center [164, 188] width 21 height 21
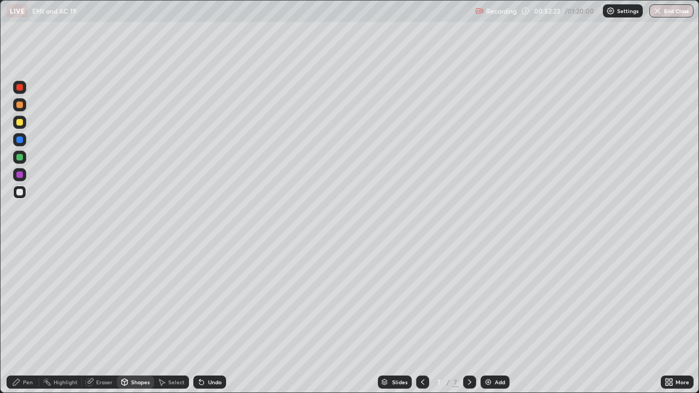
click at [221, 319] on div "Undo" at bounding box center [209, 382] width 33 height 13
click at [131, 319] on div "Shapes" at bounding box center [140, 382] width 19 height 5
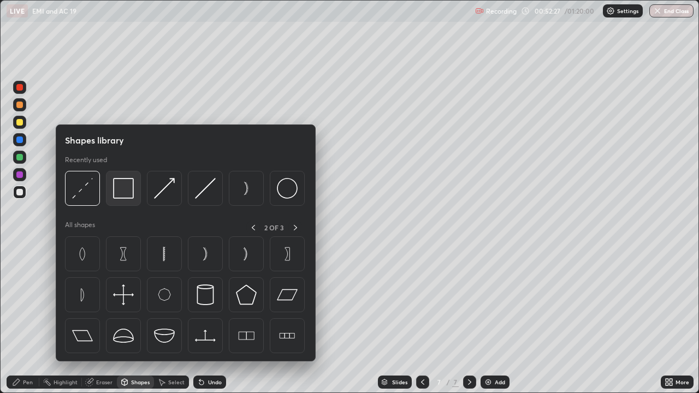
click at [131, 193] on img at bounding box center [123, 188] width 21 height 21
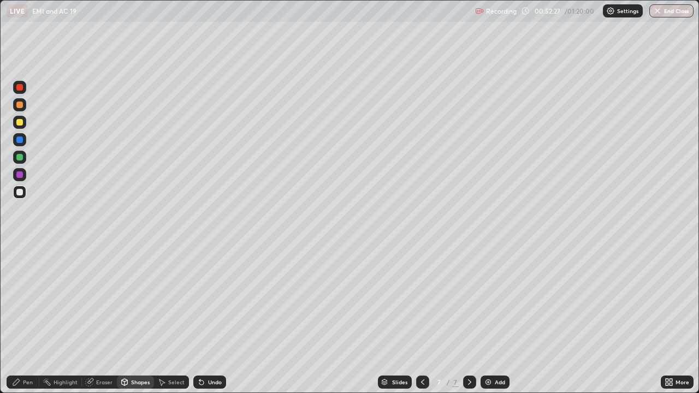
click at [19, 125] on div at bounding box center [19, 122] width 7 height 7
click at [29, 319] on div "Pen" at bounding box center [28, 382] width 10 height 5
click at [20, 158] on div at bounding box center [19, 157] width 7 height 7
click at [140, 319] on div "Shapes" at bounding box center [140, 382] width 19 height 5
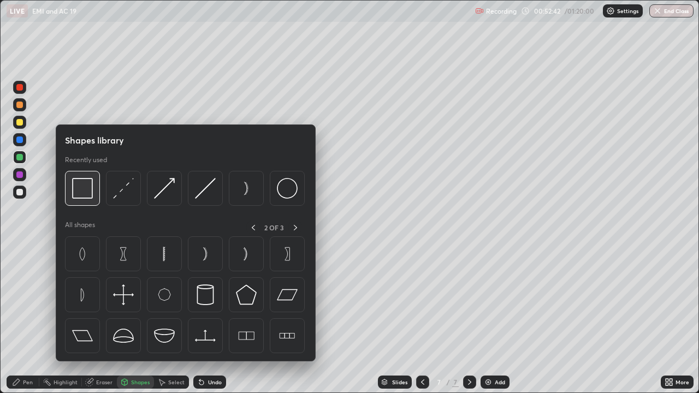
click at [84, 194] on img at bounding box center [82, 188] width 21 height 21
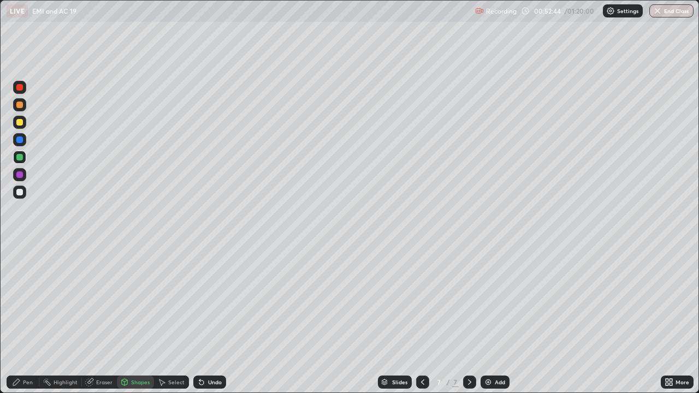
click at [212, 319] on div "Undo" at bounding box center [215, 382] width 14 height 5
click at [27, 319] on div "Pen" at bounding box center [28, 382] width 10 height 5
click at [20, 196] on div at bounding box center [19, 192] width 13 height 13
click at [131, 319] on div "Shapes" at bounding box center [135, 382] width 37 height 13
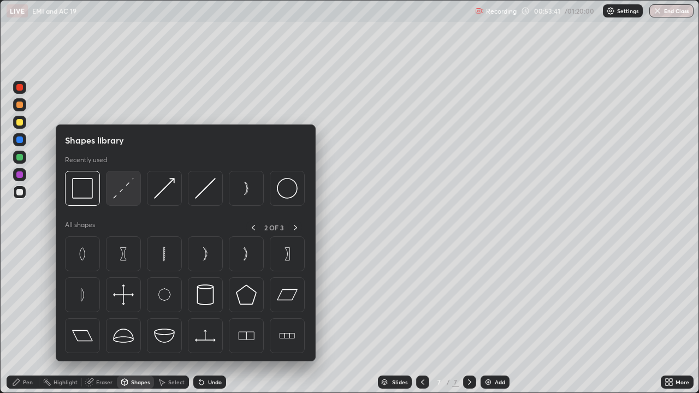
click at [127, 189] on img at bounding box center [123, 188] width 21 height 21
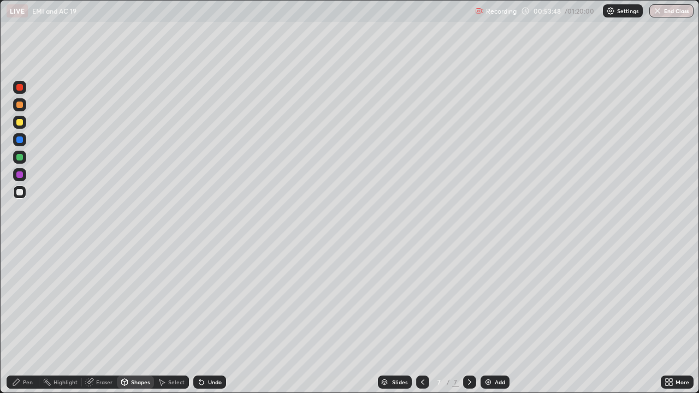
click at [25, 319] on div "Pen" at bounding box center [28, 382] width 10 height 5
click at [128, 319] on icon at bounding box center [124, 382] width 9 height 9
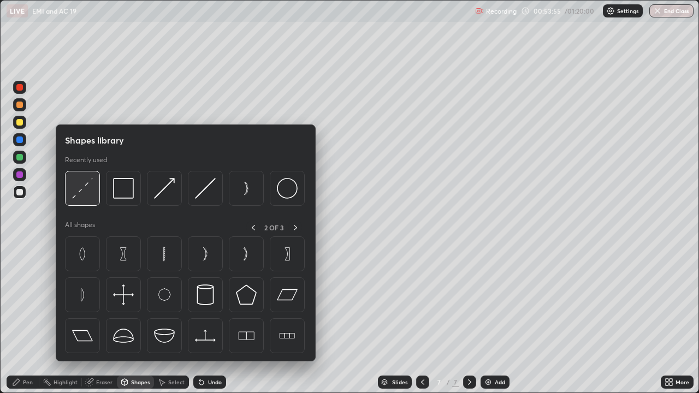
click at [75, 192] on img at bounding box center [82, 188] width 21 height 21
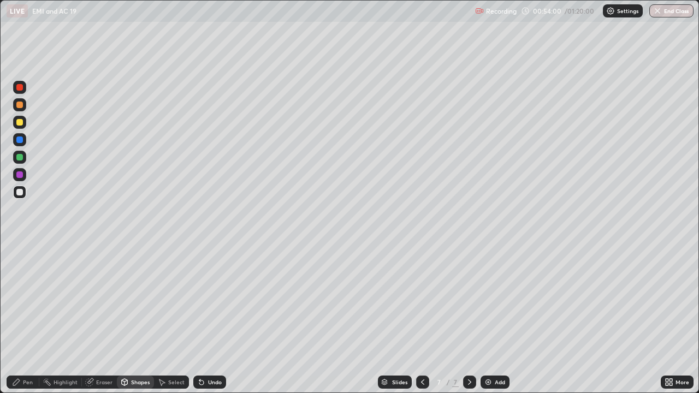
click at [18, 319] on icon at bounding box center [16, 382] width 7 height 7
click at [211, 319] on div "Undo" at bounding box center [215, 382] width 14 height 5
click at [131, 319] on div "Shapes" at bounding box center [140, 382] width 19 height 5
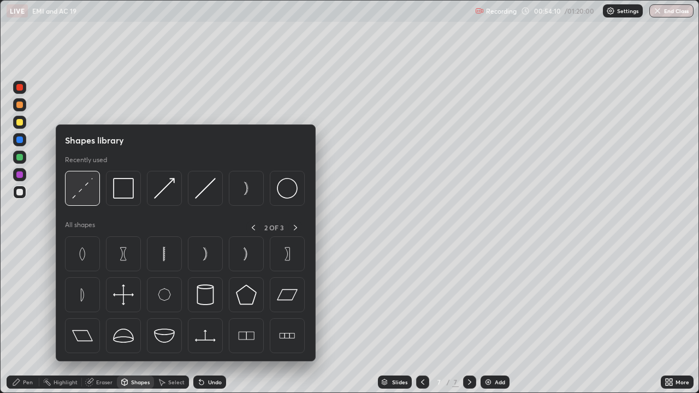
click at [83, 199] on div at bounding box center [82, 188] width 35 height 35
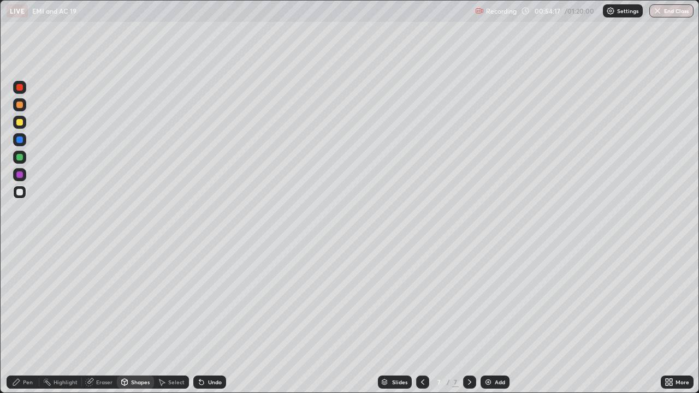
click at [14, 319] on icon at bounding box center [16, 382] width 9 height 9
click at [208, 319] on div "Undo" at bounding box center [215, 382] width 14 height 5
click at [204, 319] on div "Undo" at bounding box center [209, 382] width 33 height 13
click at [210, 319] on div "Undo" at bounding box center [215, 382] width 14 height 5
click at [21, 126] on div at bounding box center [19, 122] width 13 height 13
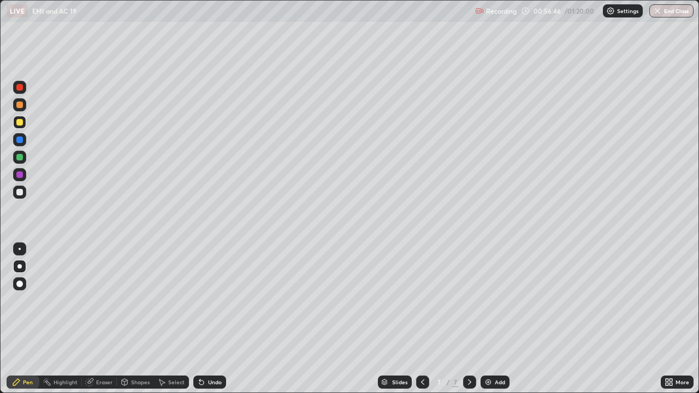
click at [200, 319] on icon at bounding box center [201, 383] width 4 height 4
click at [20, 192] on div at bounding box center [19, 192] width 7 height 7
click at [489, 319] on img at bounding box center [488, 382] width 9 height 9
click at [138, 319] on div "Shapes" at bounding box center [140, 382] width 19 height 5
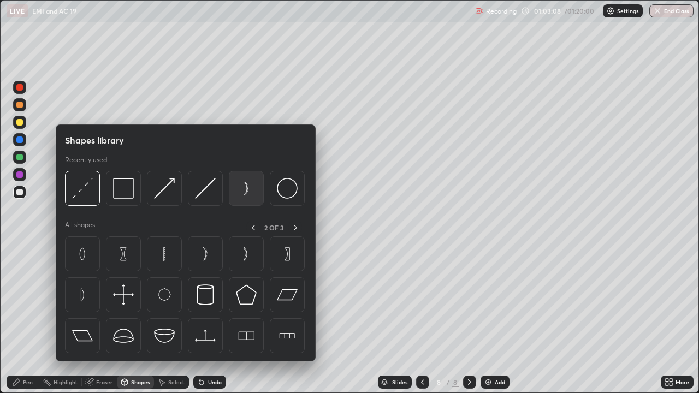
click at [245, 190] on img at bounding box center [246, 188] width 21 height 21
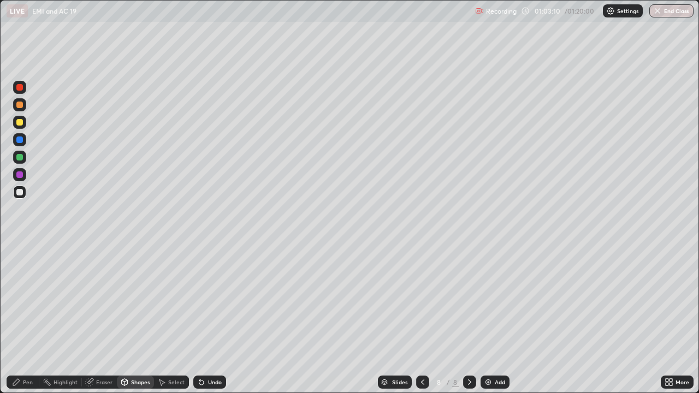
click at [131, 319] on div "Shapes" at bounding box center [140, 382] width 19 height 5
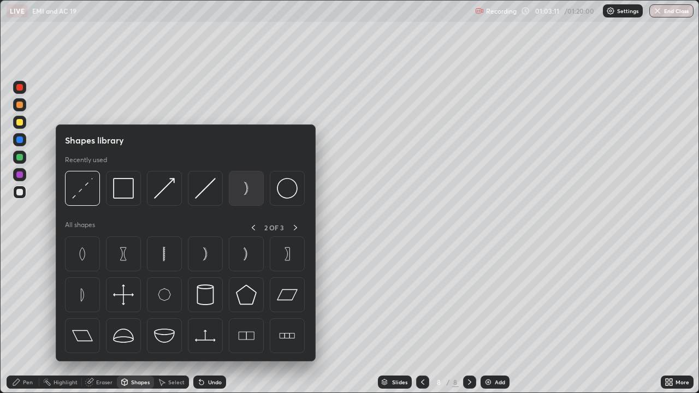
click at [250, 189] on img at bounding box center [246, 188] width 21 height 21
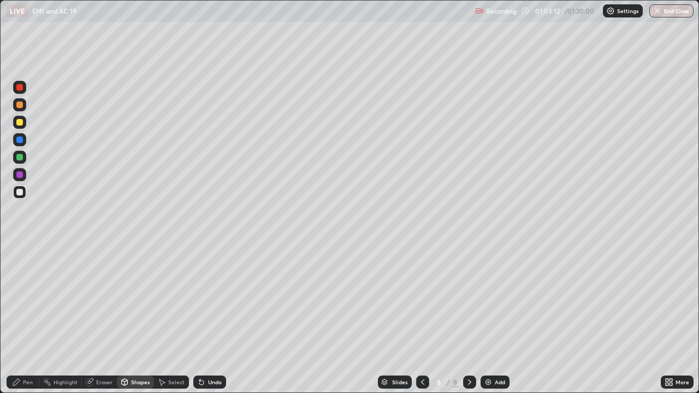
click at [125, 319] on icon at bounding box center [125, 384] width 0 height 4
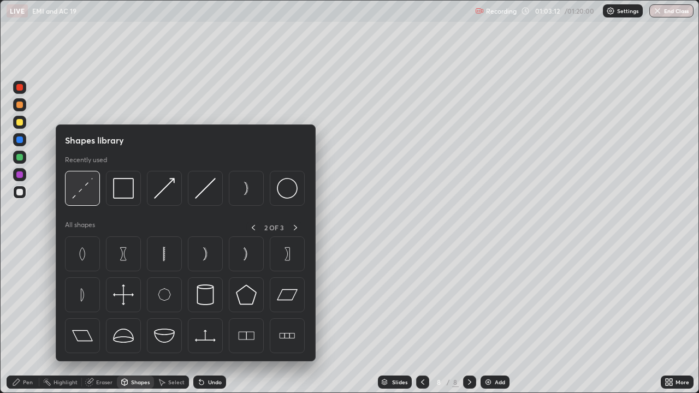
click at [85, 193] on img at bounding box center [82, 188] width 21 height 21
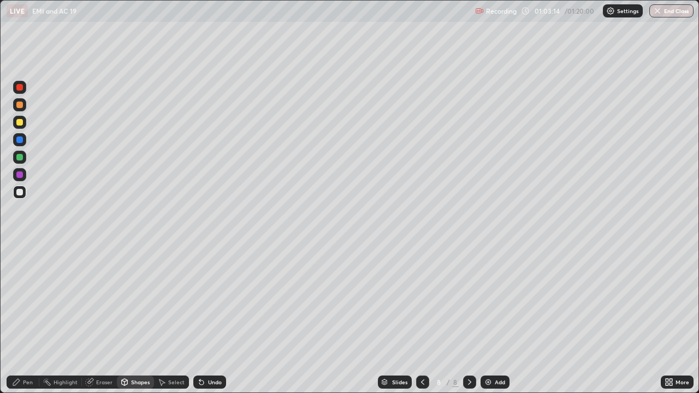
click at [26, 319] on div "Pen" at bounding box center [28, 382] width 10 height 5
click at [17, 127] on div at bounding box center [19, 122] width 13 height 13
click at [19, 192] on div at bounding box center [19, 192] width 7 height 7
click at [212, 319] on div "Undo" at bounding box center [215, 382] width 14 height 5
click at [211, 319] on div "Undo" at bounding box center [215, 382] width 14 height 5
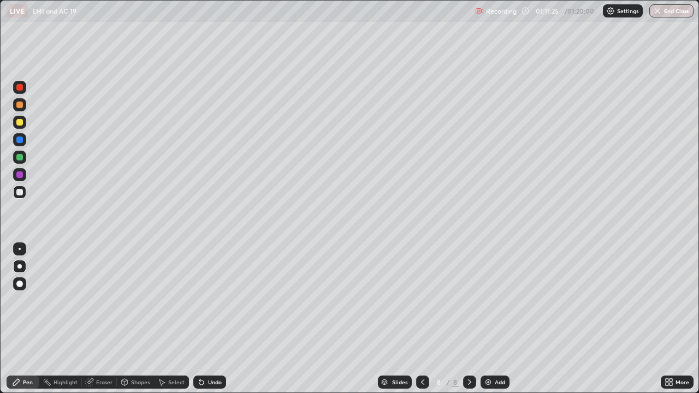
click at [473, 319] on icon at bounding box center [469, 382] width 9 height 9
click at [486, 319] on img at bounding box center [488, 382] width 9 height 9
click at [133, 319] on div "Shapes" at bounding box center [140, 382] width 19 height 5
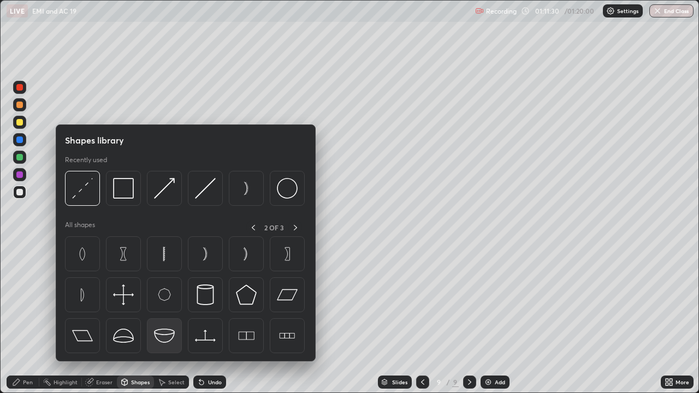
click at [157, 319] on img at bounding box center [164, 335] width 21 height 21
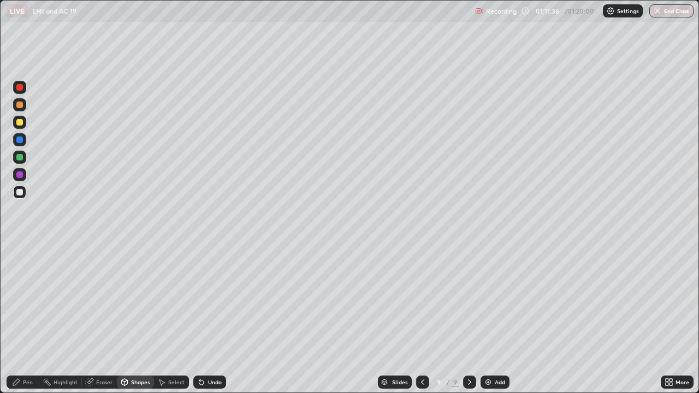
click at [102, 319] on div "Eraser" at bounding box center [104, 382] width 16 height 5
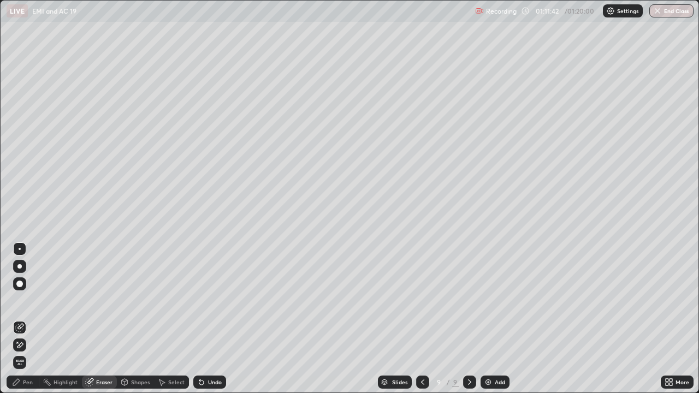
click at [661, 9] on button "End Class" at bounding box center [671, 10] width 44 height 13
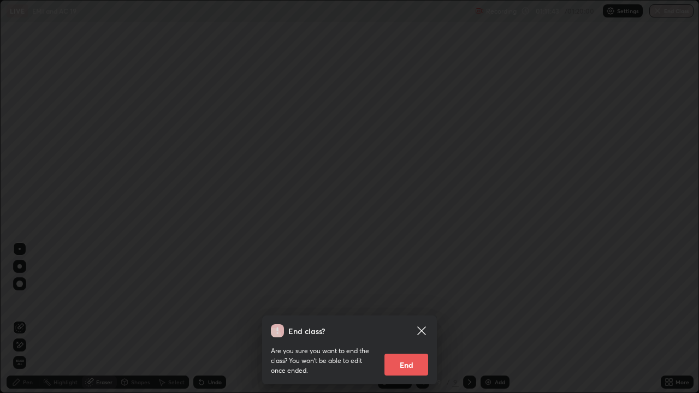
click at [409, 319] on button "End" at bounding box center [406, 365] width 44 height 22
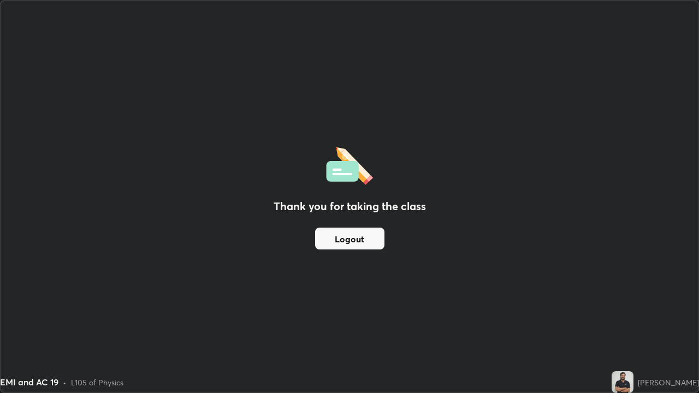
click at [353, 237] on button "Logout" at bounding box center [349, 239] width 69 height 22
click at [348, 239] on button "Logout" at bounding box center [349, 239] width 69 height 22
click at [347, 235] on button "Logout" at bounding box center [349, 239] width 69 height 22
click at [346, 235] on button "Logout" at bounding box center [349, 239] width 69 height 22
click at [345, 240] on button "Logout" at bounding box center [349, 239] width 69 height 22
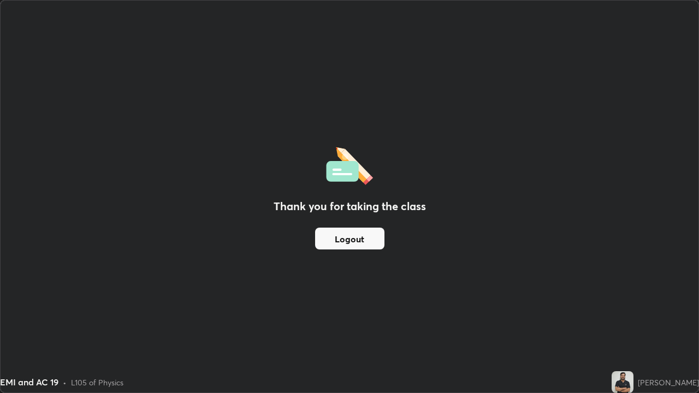
click at [355, 238] on button "Logout" at bounding box center [349, 239] width 69 height 22
click at [353, 239] on button "Logout" at bounding box center [349, 239] width 69 height 22
